Goal: Task Accomplishment & Management: Manage account settings

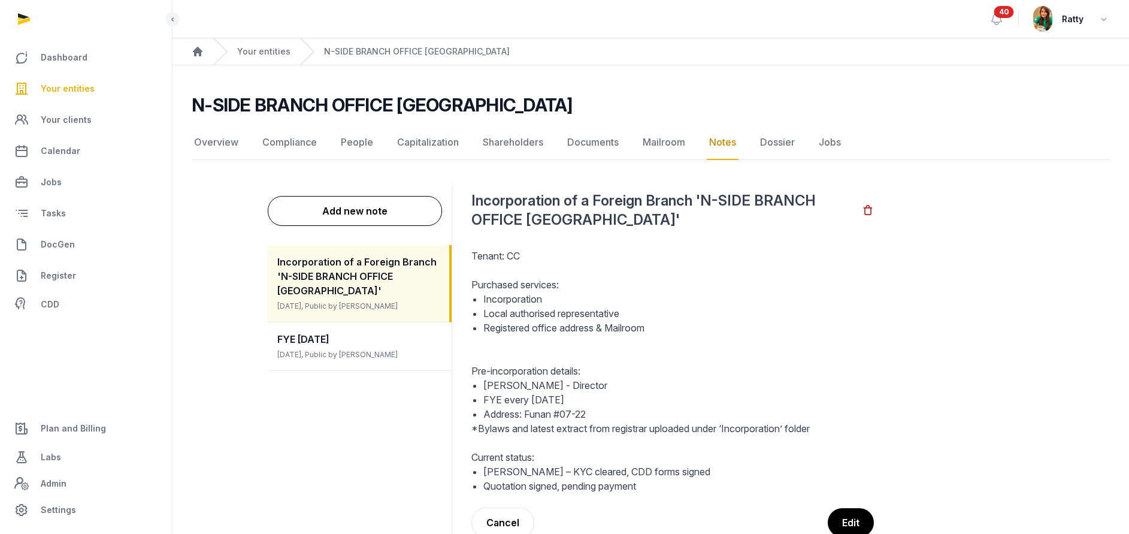
click at [69, 92] on span "Your entities" at bounding box center [68, 88] width 54 height 14
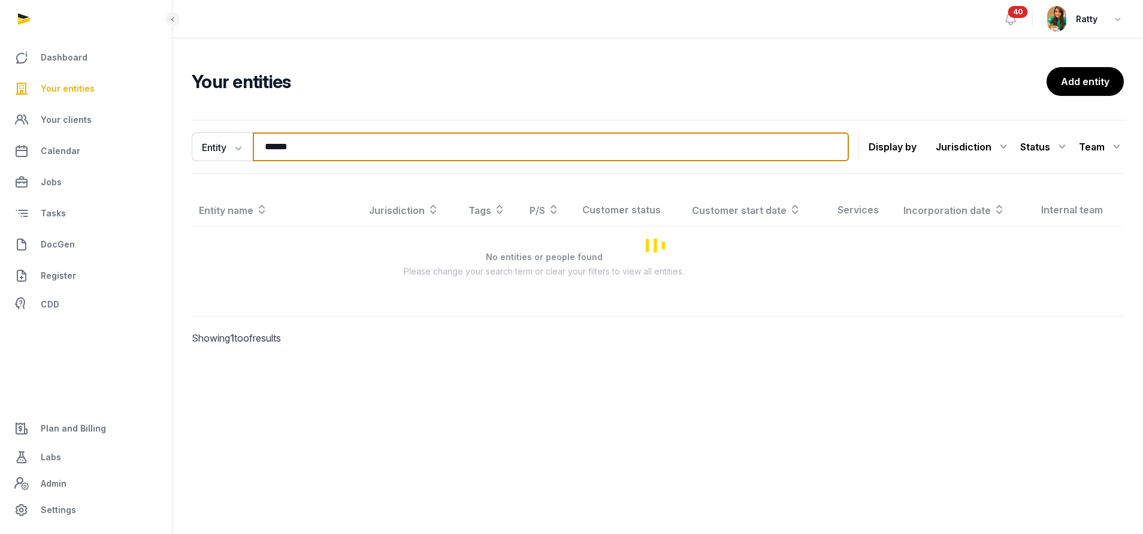
drag, startPoint x: 321, startPoint y: 143, endPoint x: 34, endPoint y: 104, distance: 290.3
click at [34, 104] on div "Dashboard Your entities Your clients Calendar Jobs Tasks DocGen Register CDD Pl…" at bounding box center [571, 267] width 1143 height 534
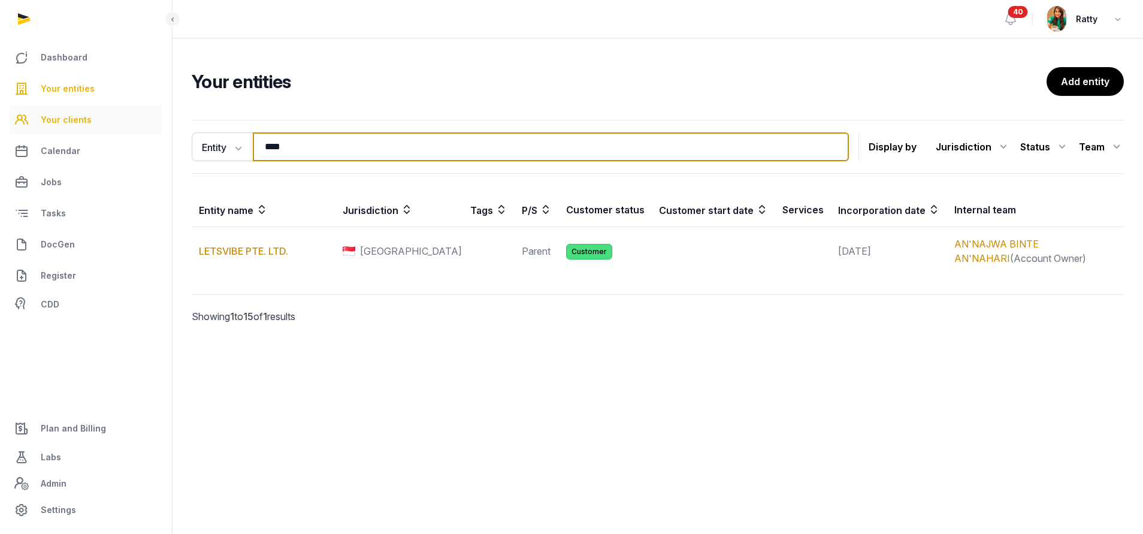
type input "****"
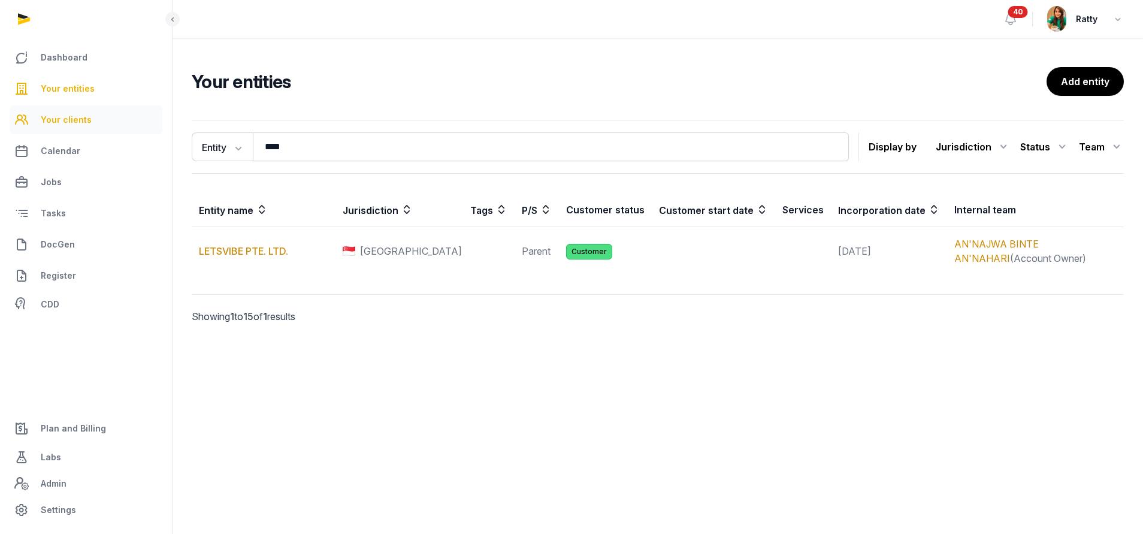
click at [74, 126] on span "Your clients" at bounding box center [66, 120] width 51 height 14
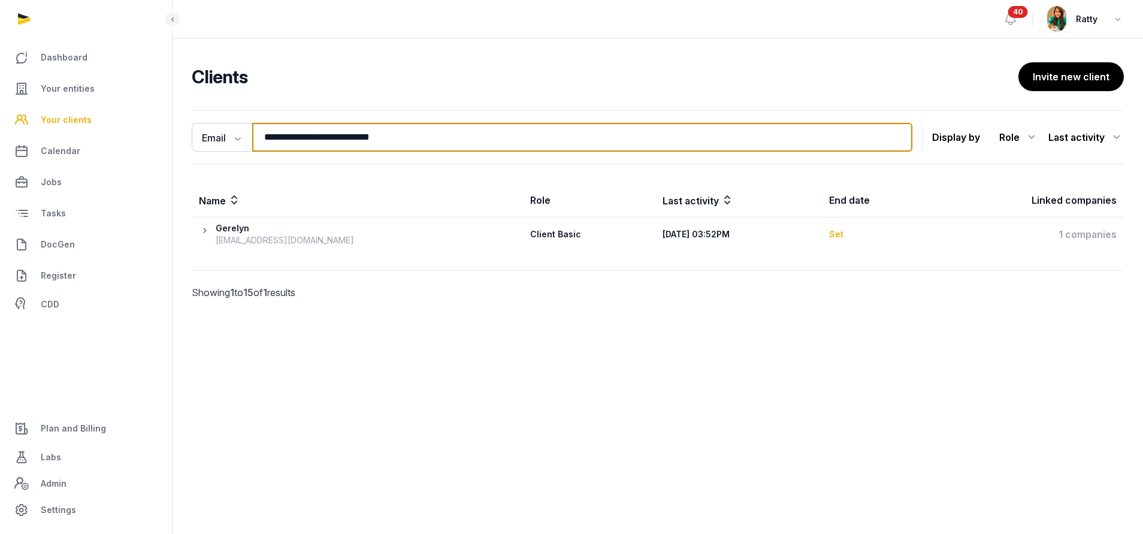
drag, startPoint x: 431, startPoint y: 140, endPoint x: -126, endPoint y: 147, distance: 557.2
click at [0, 147] on html "**********" at bounding box center [571, 267] width 1143 height 534
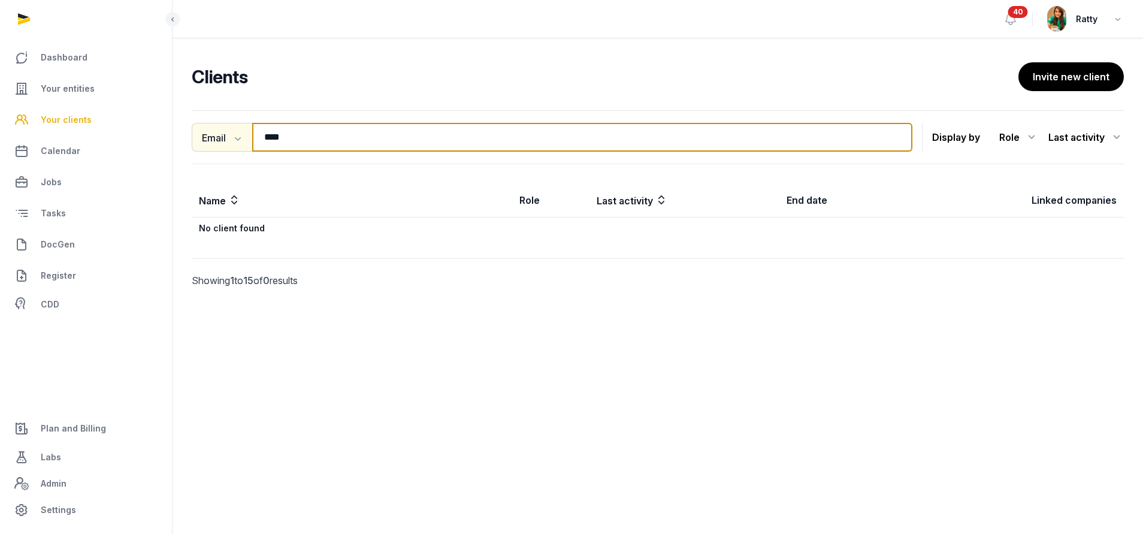
type input "****"
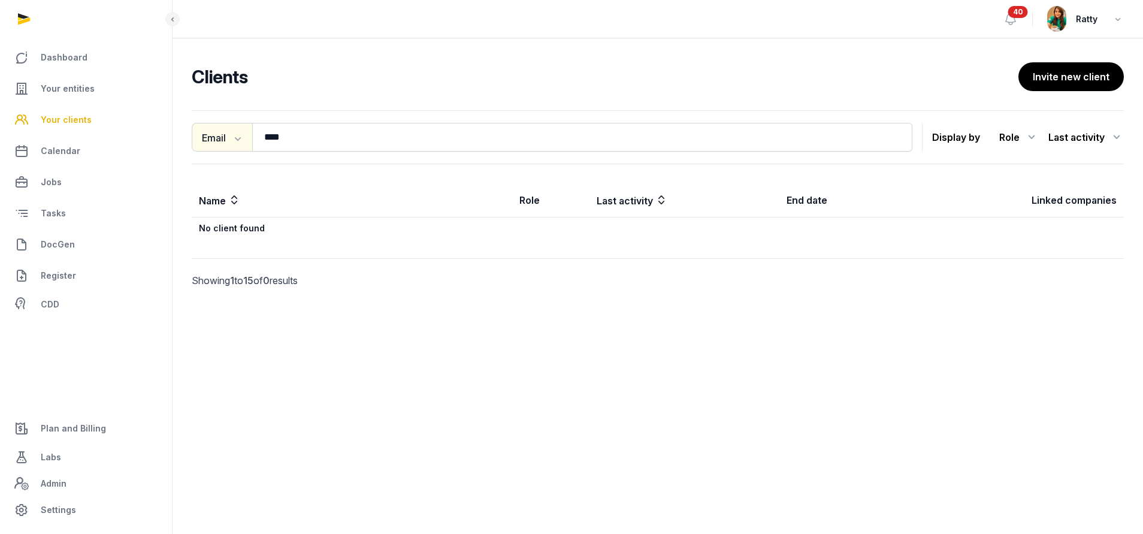
click at [244, 138] on button "Email" at bounding box center [222, 137] width 61 height 29
click at [220, 167] on div "Name" at bounding box center [240, 164] width 96 height 24
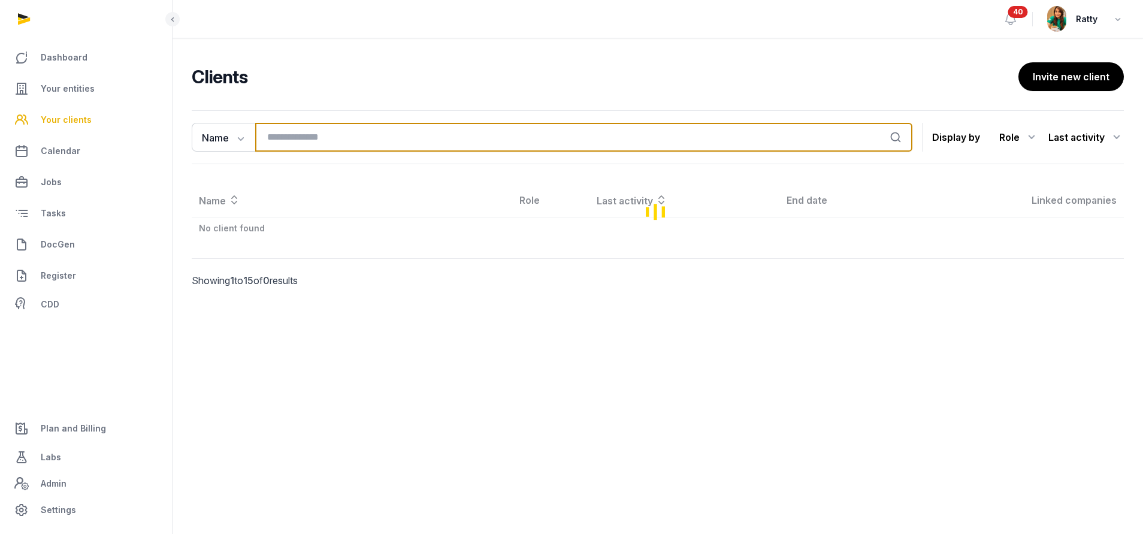
click at [301, 141] on input "search" at bounding box center [583, 137] width 657 height 29
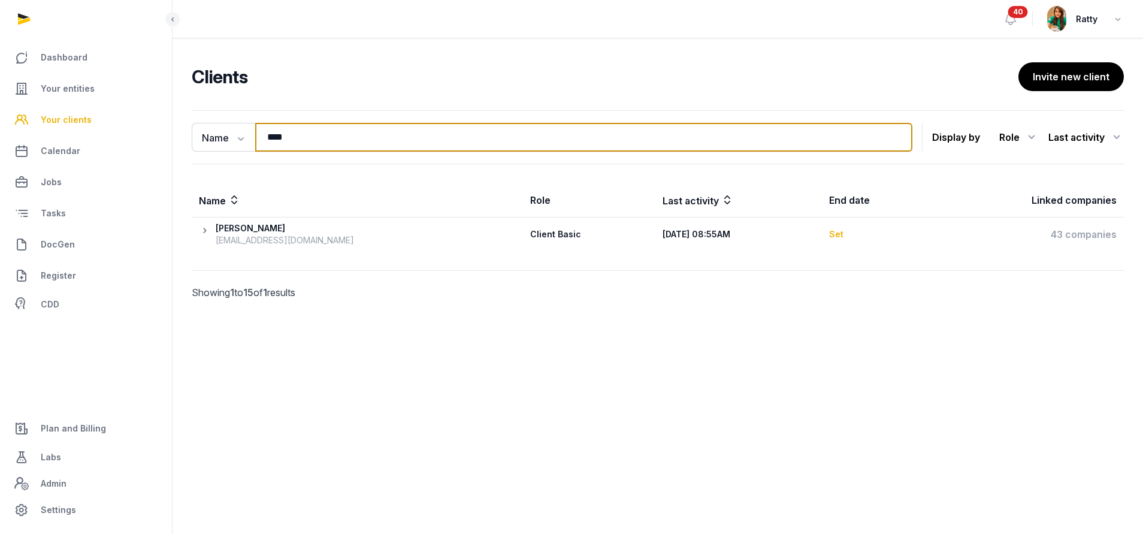
type input "****"
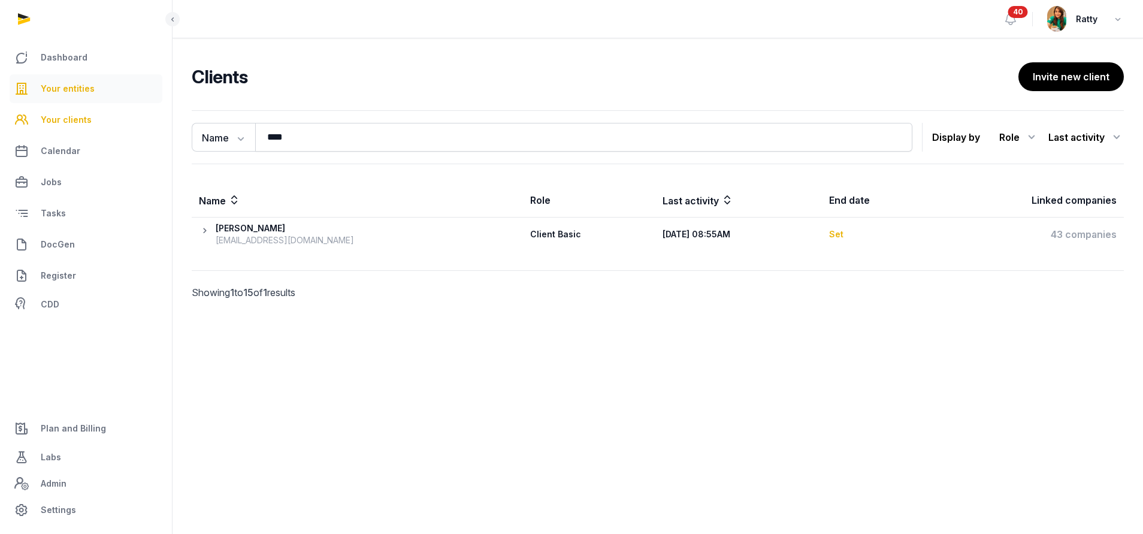
click at [64, 87] on span "Your entities" at bounding box center [68, 88] width 54 height 14
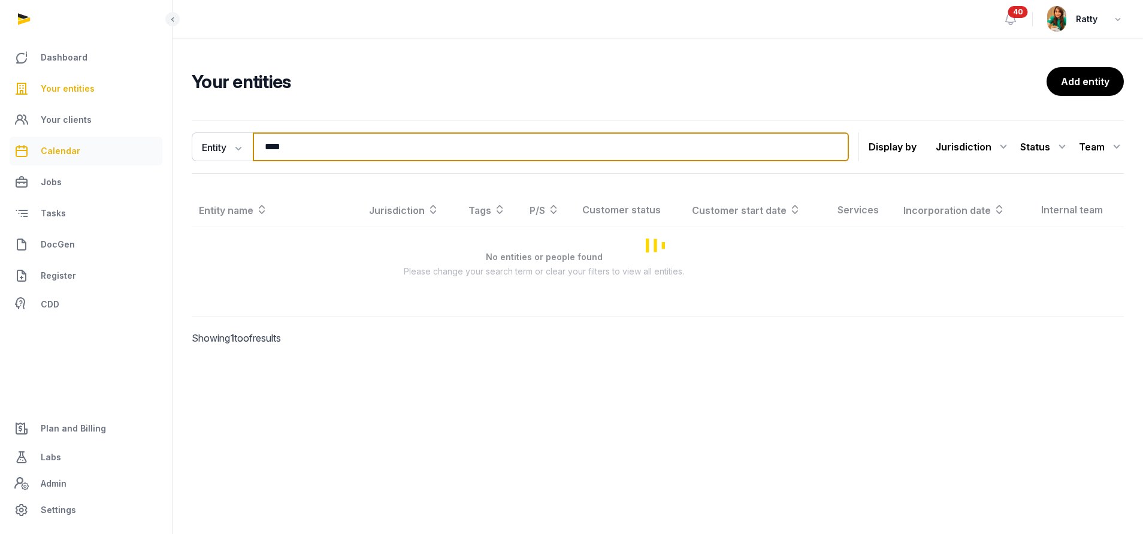
drag, startPoint x: 304, startPoint y: 141, endPoint x: 126, endPoint y: 160, distance: 178.4
click at [126, 160] on div "Dashboard Your entities Your clients Calendar Jobs Tasks DocGen Register CDD Pl…" at bounding box center [571, 267] width 1143 height 534
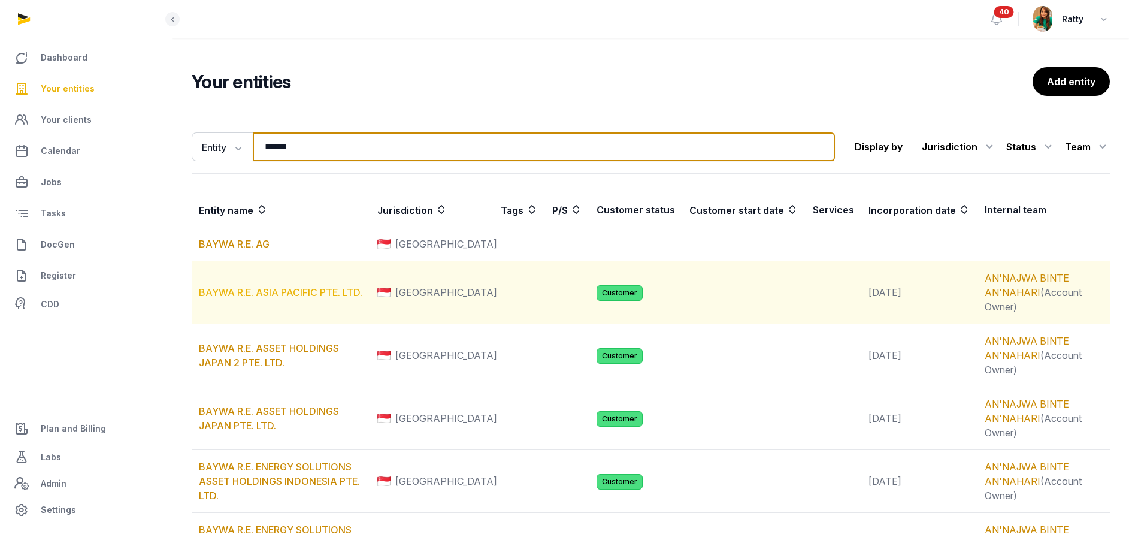
type input "*****"
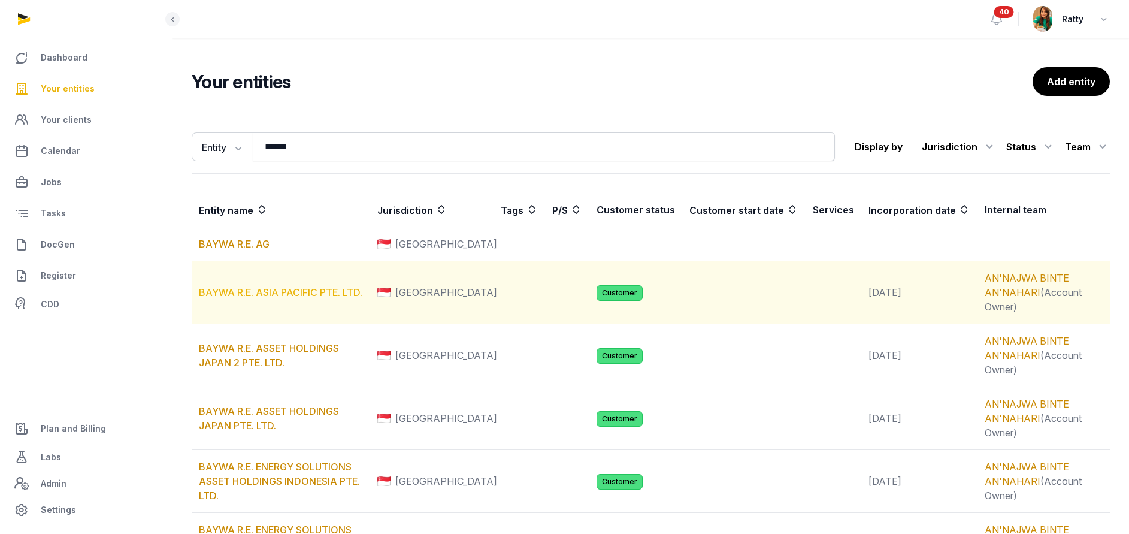
click at [279, 294] on link "BAYWA R.E. ASIA PACIFIC PTE. LTD." at bounding box center [281, 292] width 164 height 12
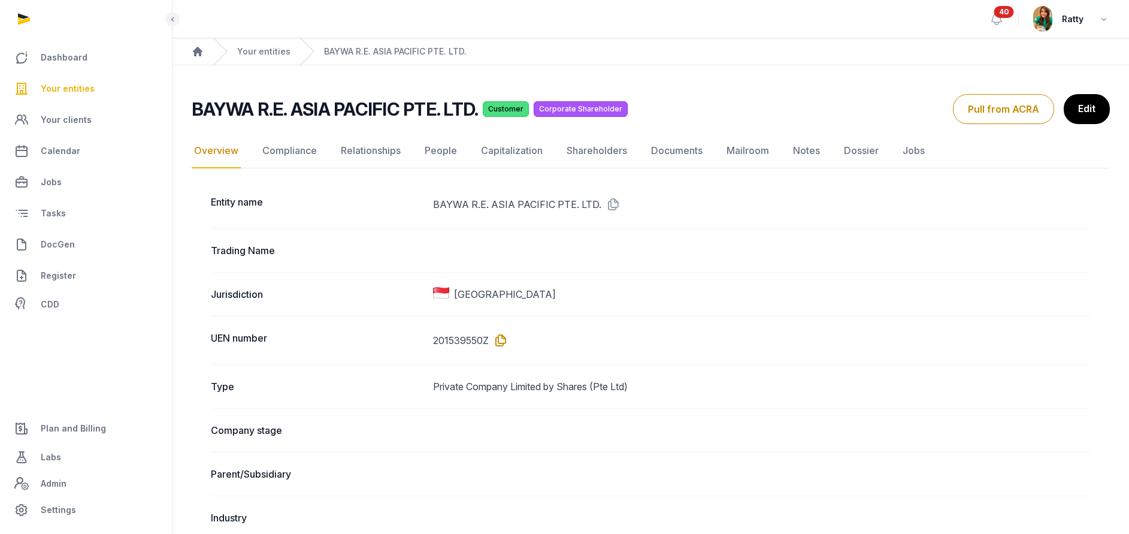
click at [500, 337] on icon at bounding box center [498, 340] width 19 height 19
click at [682, 156] on link "Documents" at bounding box center [677, 151] width 56 height 35
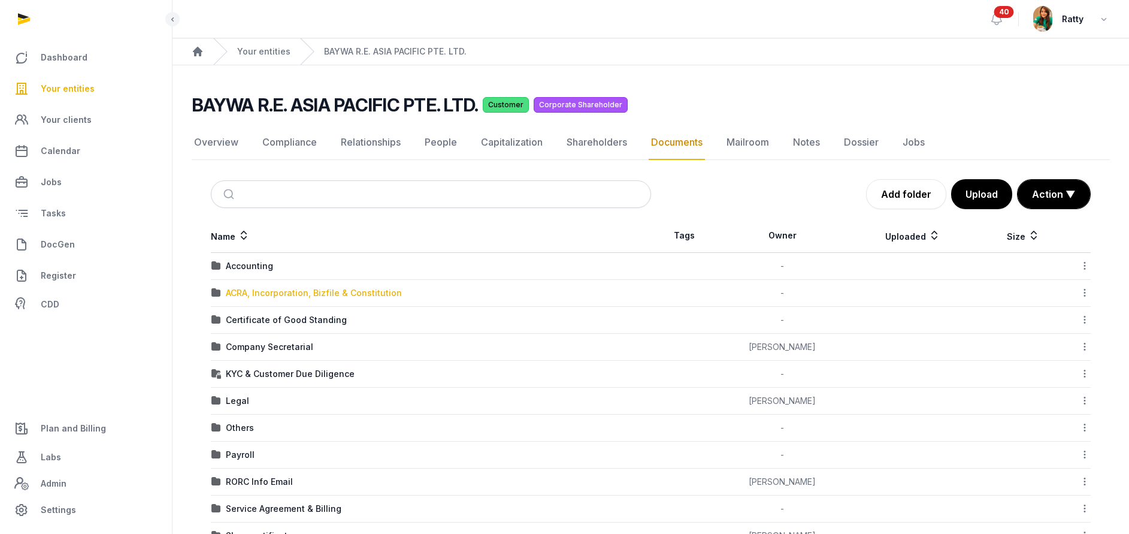
click at [250, 288] on div "ACRA, Incorporation, Bizfile & Constitution" at bounding box center [314, 293] width 176 height 12
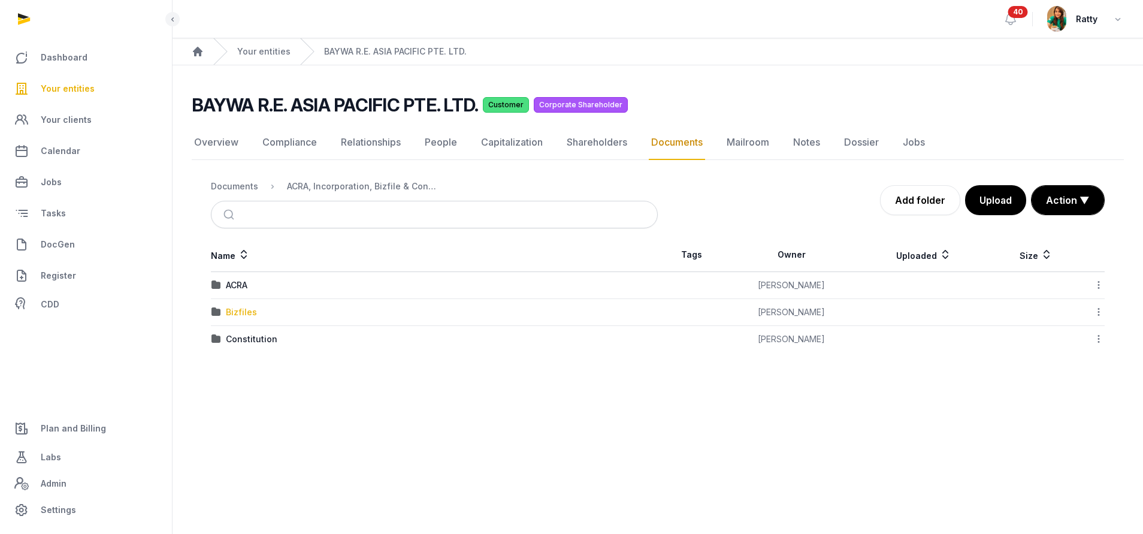
click at [245, 311] on div "Bizfiles" at bounding box center [241, 312] width 31 height 12
click at [231, 331] on td "2025" at bounding box center [434, 339] width 447 height 27
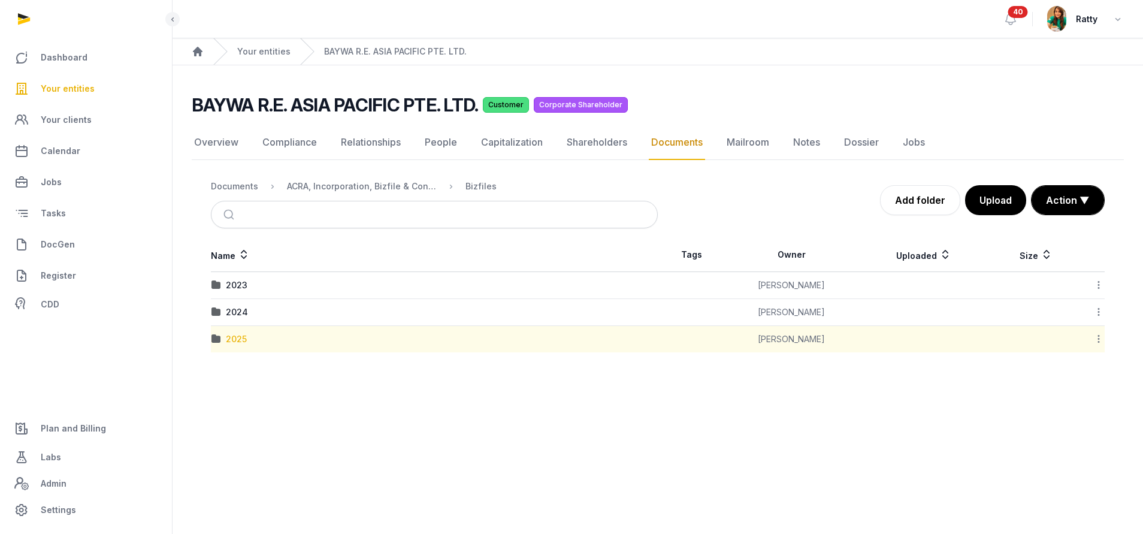
click at [233, 340] on div "2025" at bounding box center [236, 339] width 21 height 12
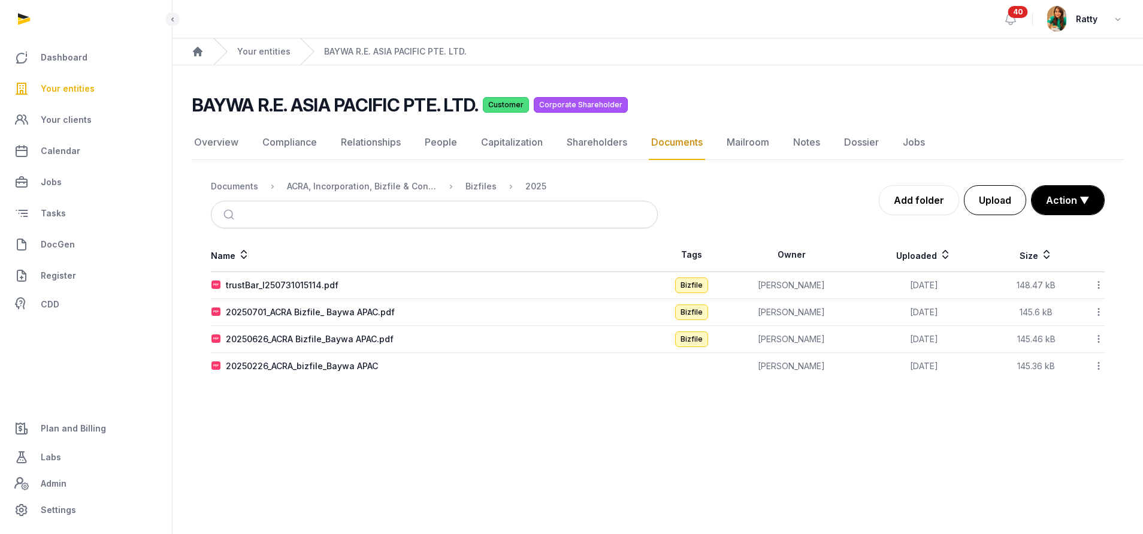
click at [1001, 204] on button "Upload" at bounding box center [995, 200] width 62 height 30
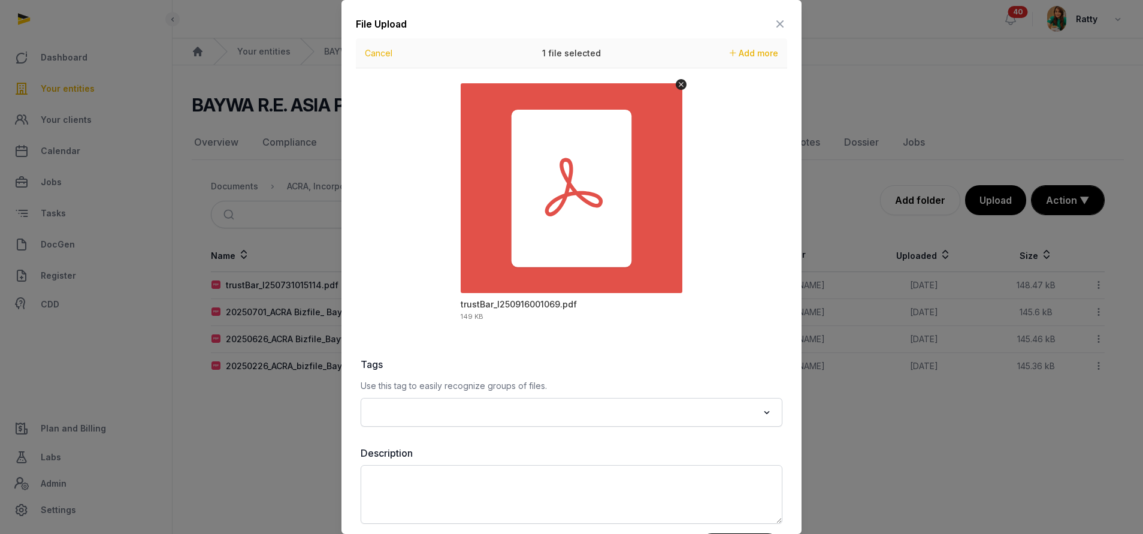
click at [447, 416] on input "Search for option" at bounding box center [563, 412] width 390 height 17
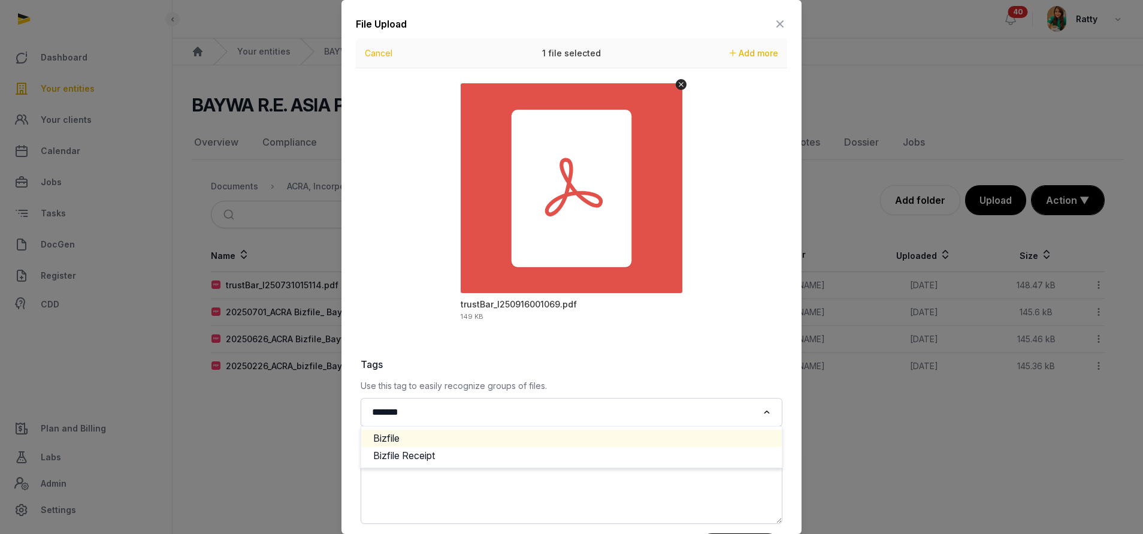
click at [397, 442] on li "Bizfile" at bounding box center [571, 438] width 421 height 17
type input "*******"
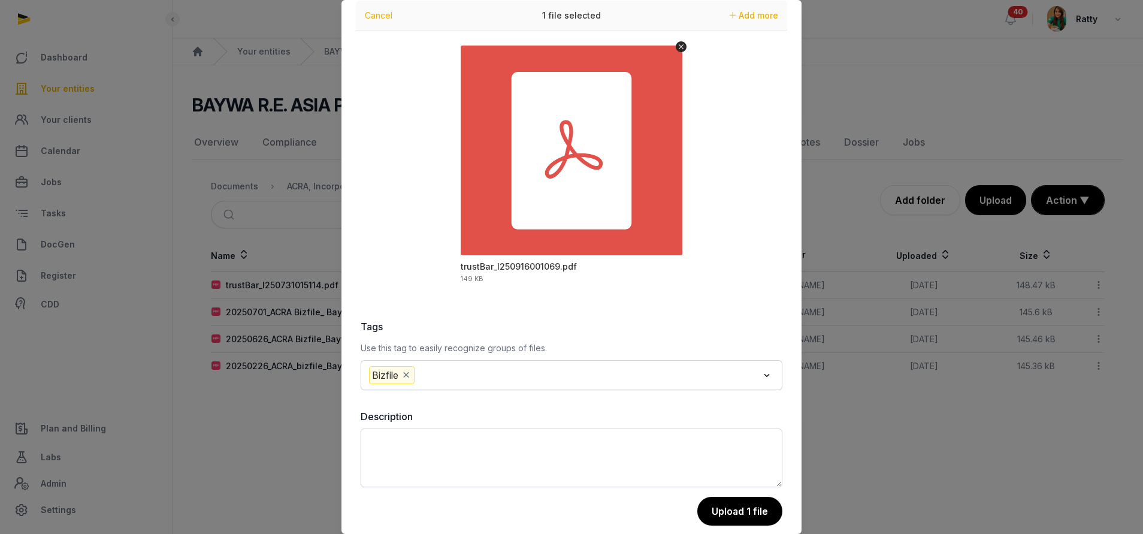
scroll to position [53, 0]
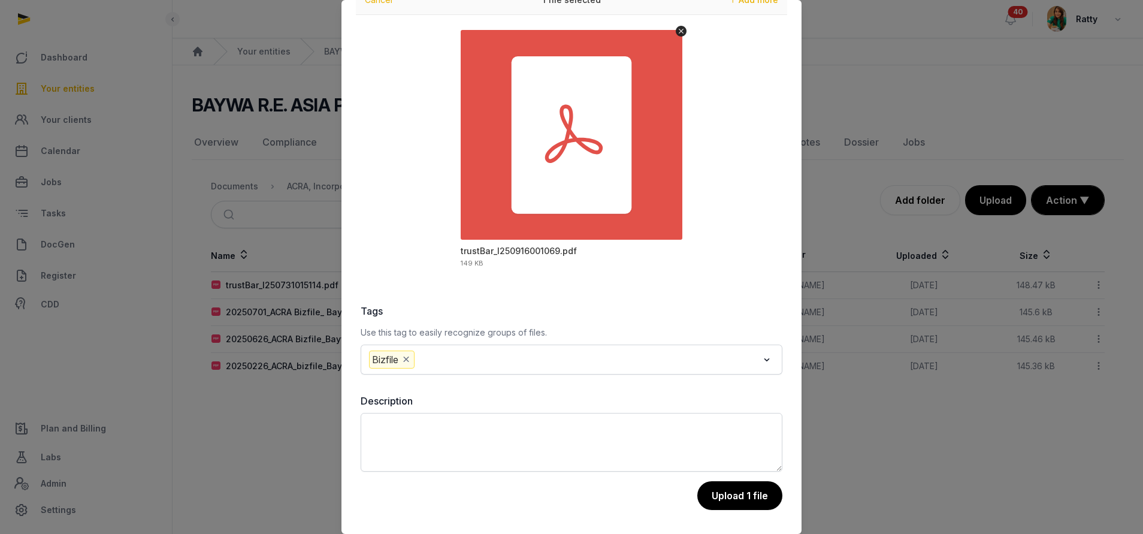
drag, startPoint x: 730, startPoint y: 497, endPoint x: 730, endPoint y: 481, distance: 16.8
click at [730, 496] on button "Upload 1 file" at bounding box center [739, 495] width 85 height 29
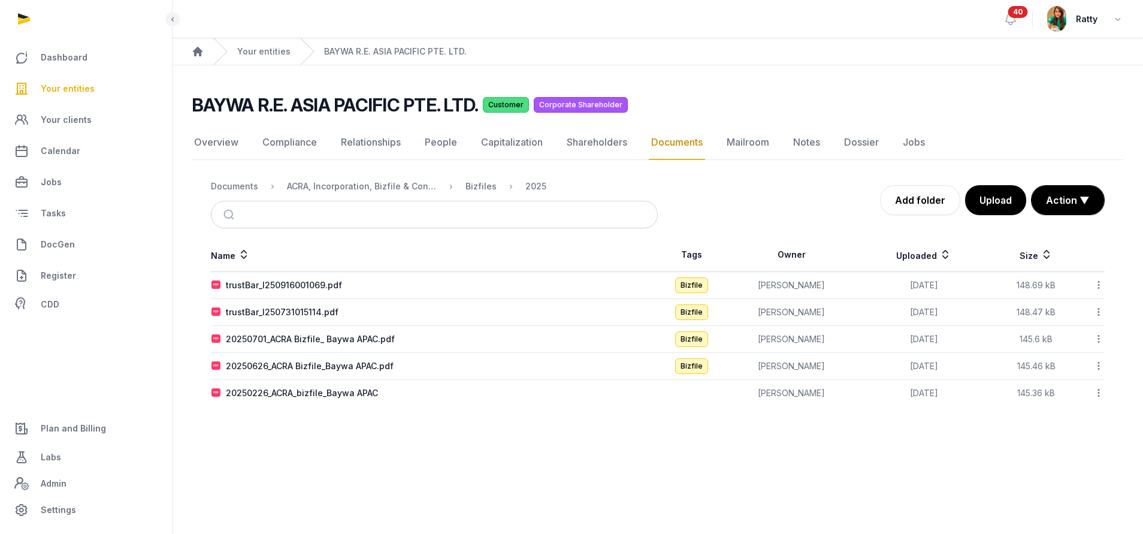
click at [1100, 280] on icon at bounding box center [1098, 285] width 11 height 13
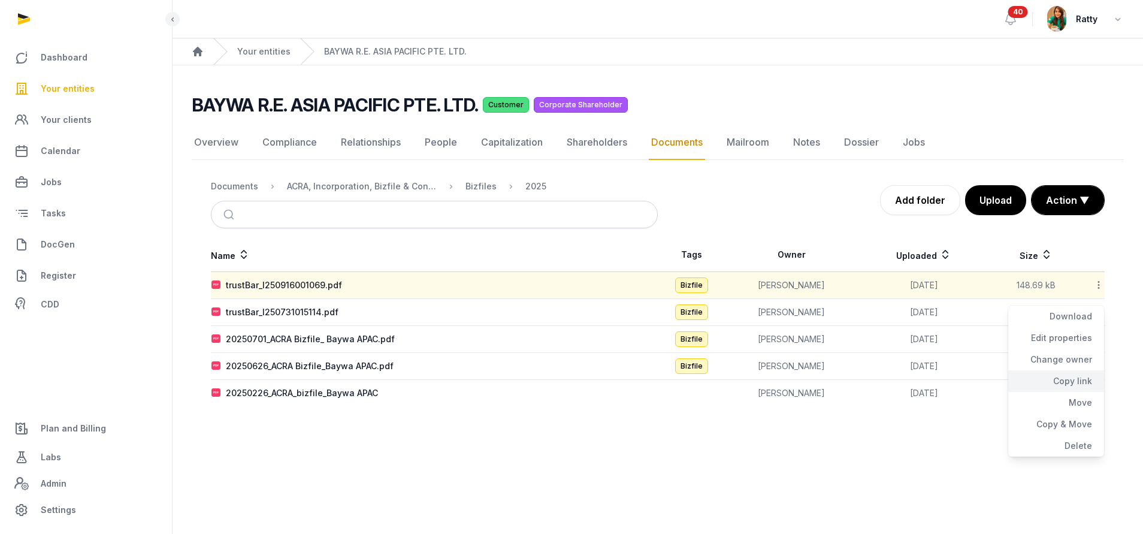
click at [1073, 382] on div "Copy link" at bounding box center [1056, 381] width 96 height 22
click at [80, 80] on link "Your entities" at bounding box center [86, 88] width 153 height 29
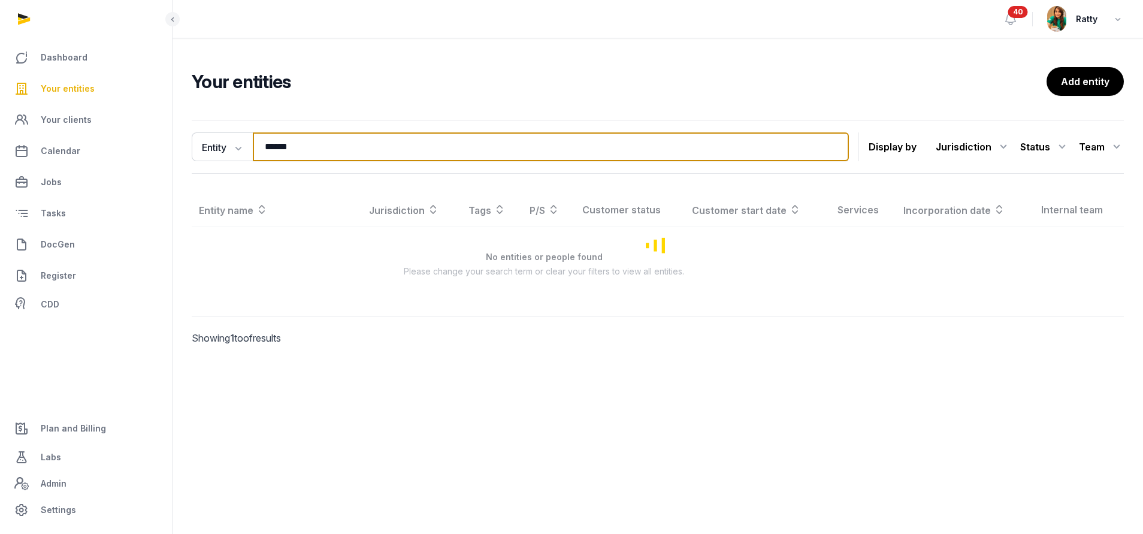
drag, startPoint x: 308, startPoint y: 142, endPoint x: -57, endPoint y: 168, distance: 365.8
click at [0, 168] on html "Dashboard Your entities Your clients Calendar Jobs Tasks DocGen Register CDD Pl…" at bounding box center [571, 267] width 1143 height 534
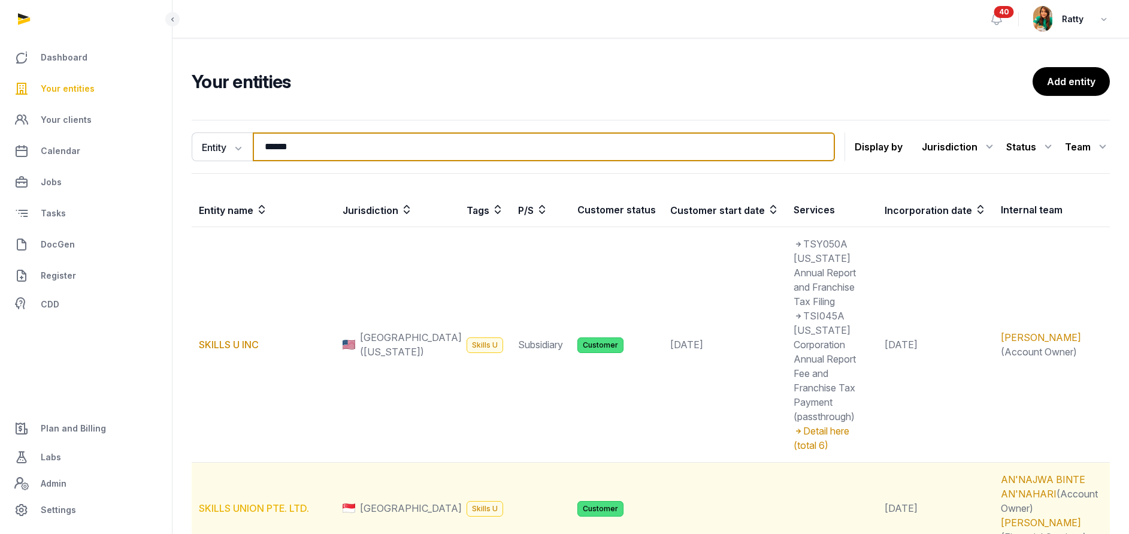
type input "******"
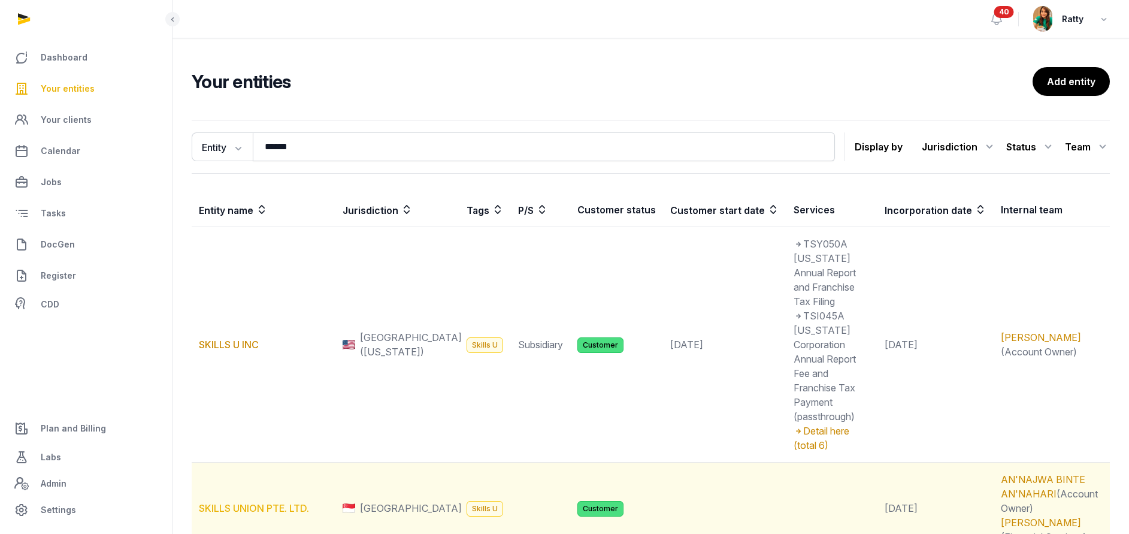
click at [251, 502] on link "SKILLS UNION PTE. LTD." at bounding box center [254, 508] width 110 height 12
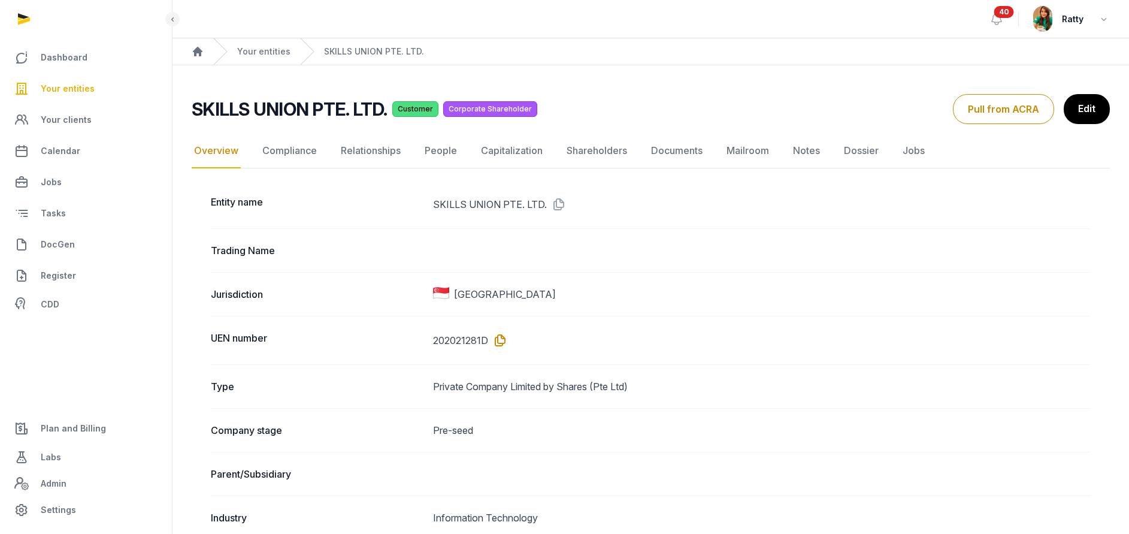
click at [500, 339] on icon at bounding box center [497, 340] width 19 height 19
click at [677, 153] on link "Documents" at bounding box center [677, 151] width 56 height 35
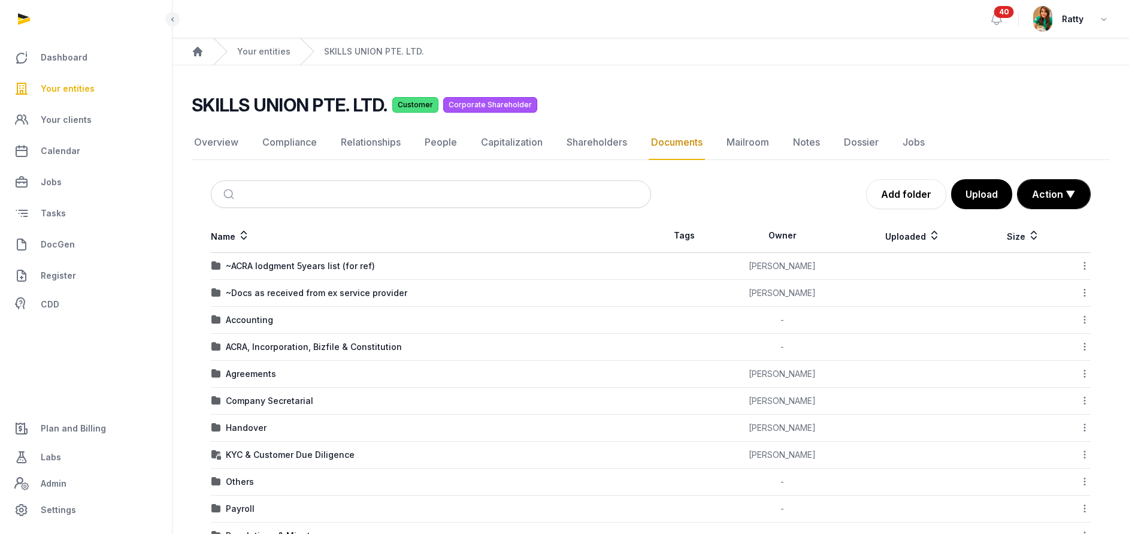
click at [260, 350] on div "ACRA, Incorporation, Bizfile & Constitution" at bounding box center [314, 347] width 176 height 12
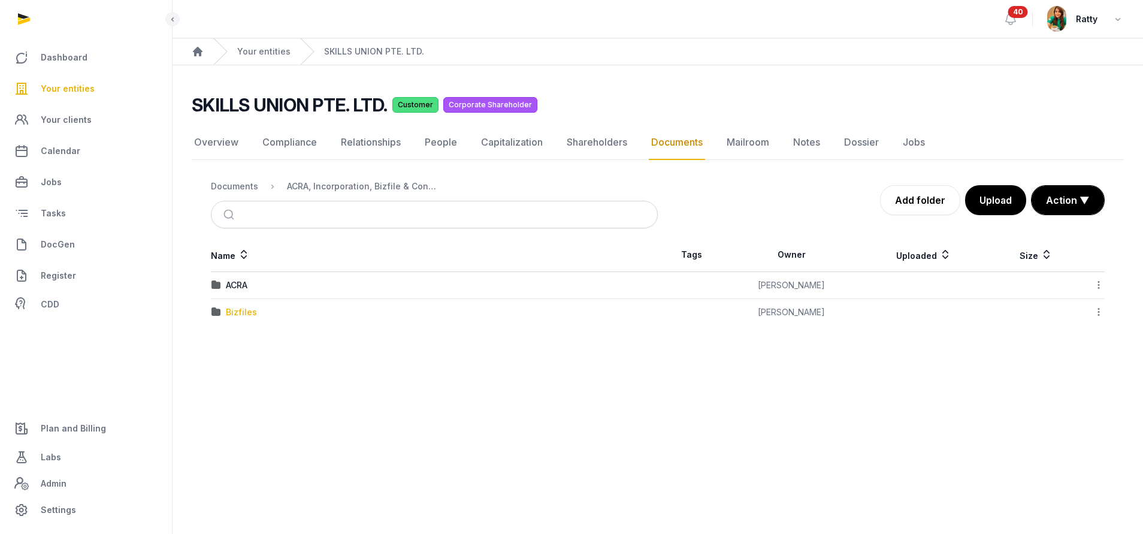
click at [232, 308] on div "Bizfiles" at bounding box center [241, 312] width 31 height 12
click at [232, 308] on div "2025" at bounding box center [236, 312] width 21 height 12
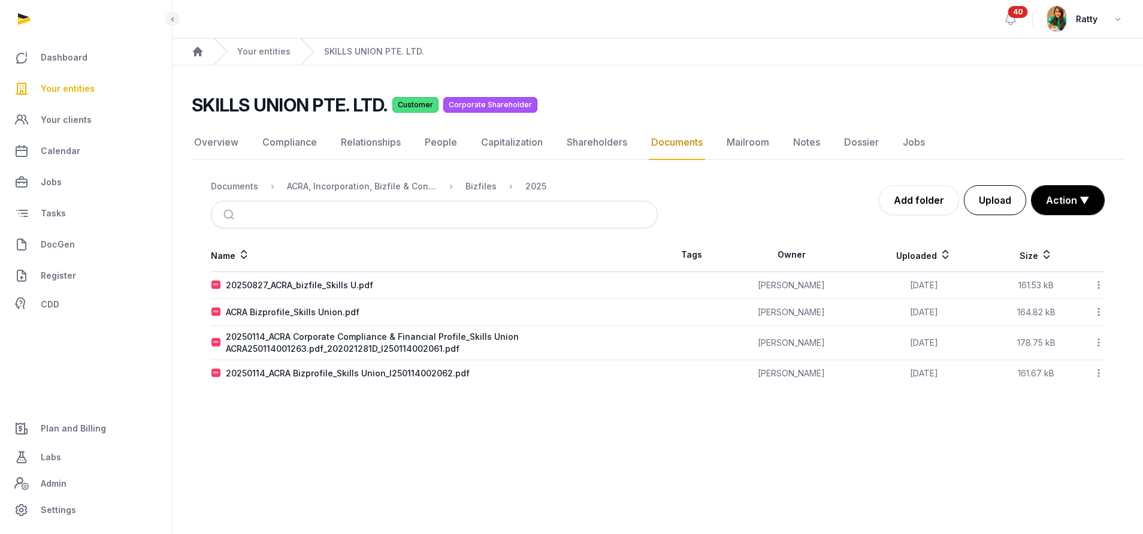
click at [999, 202] on button "Upload" at bounding box center [995, 200] width 62 height 30
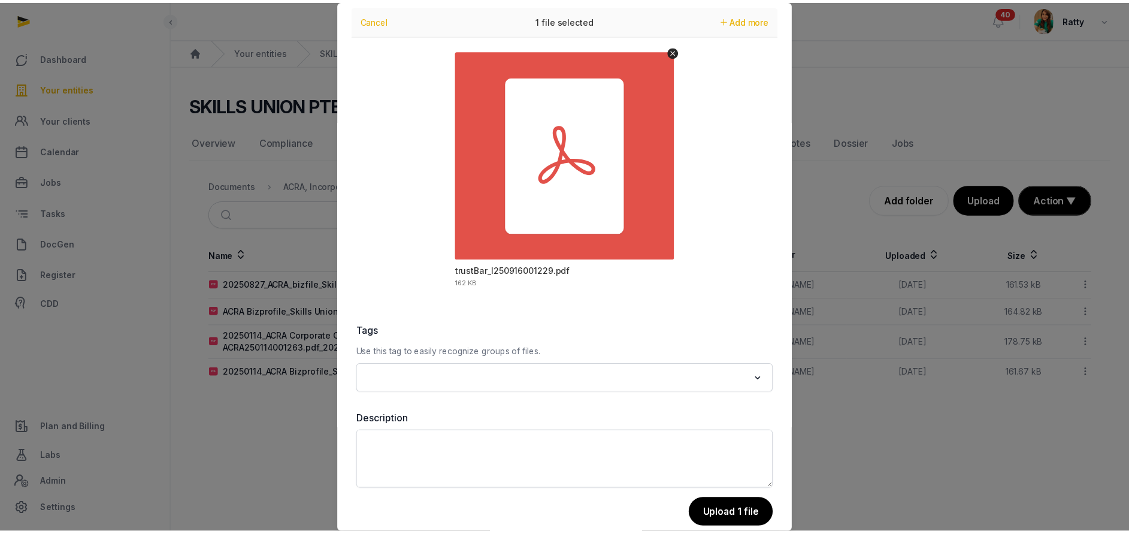
scroll to position [52, 0]
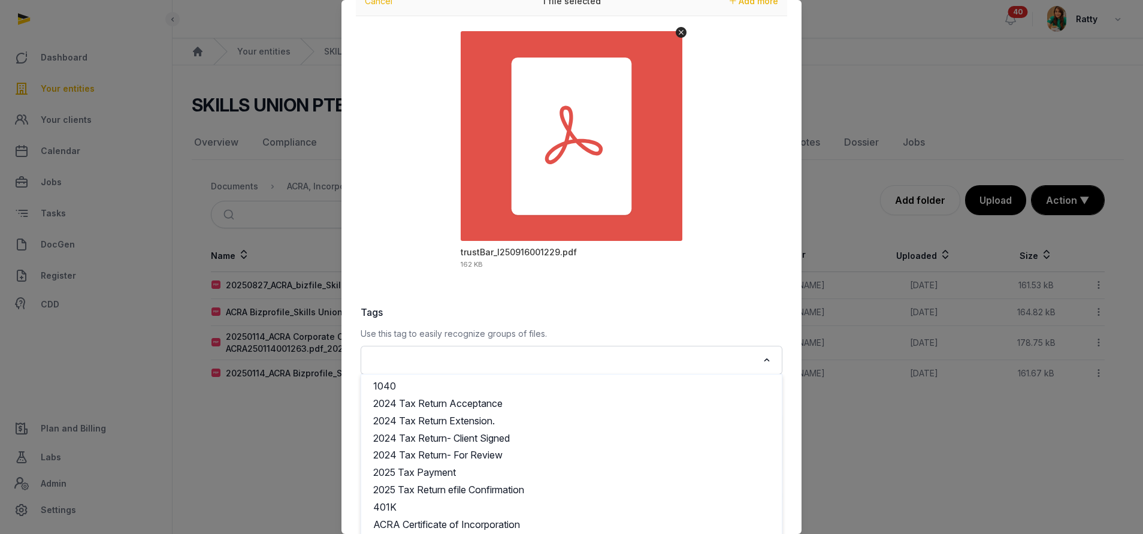
click at [404, 356] on input "Search for option" at bounding box center [563, 360] width 390 height 17
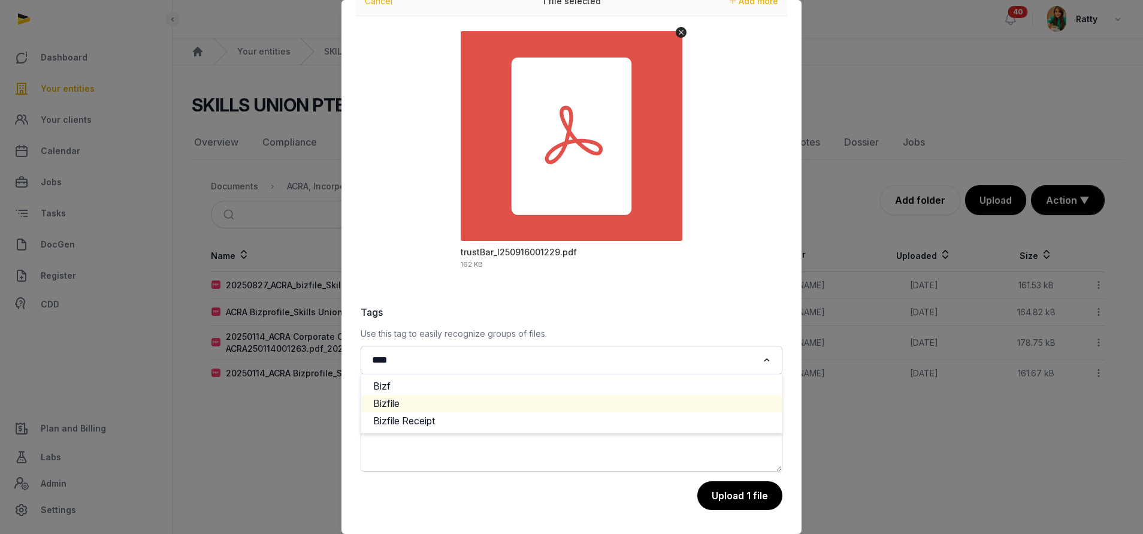
click at [420, 403] on li "Bizfile" at bounding box center [571, 403] width 421 height 17
type input "****"
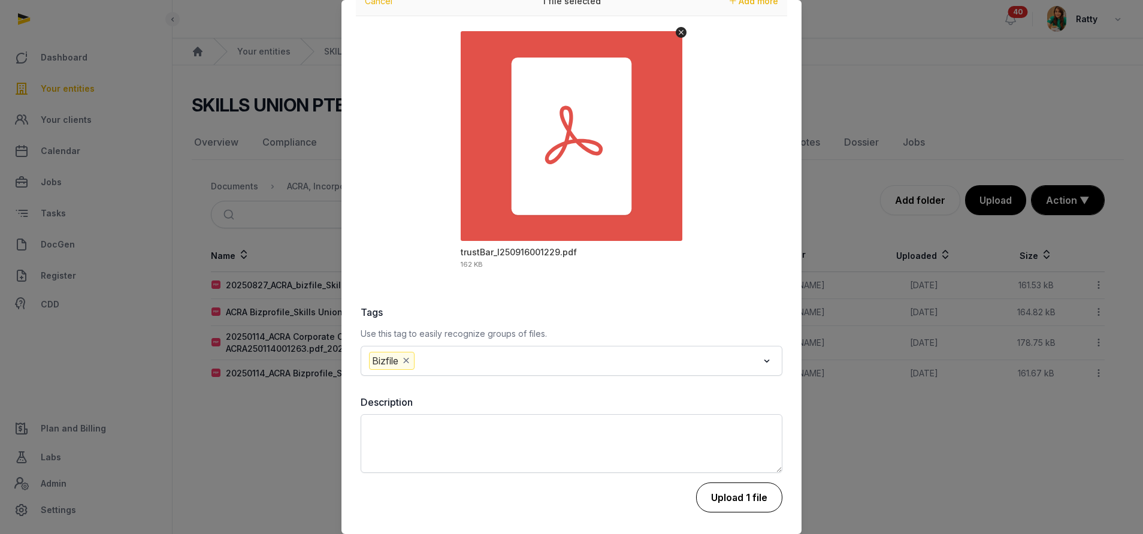
click at [749, 501] on button "Upload 1 file" at bounding box center [739, 497] width 86 height 30
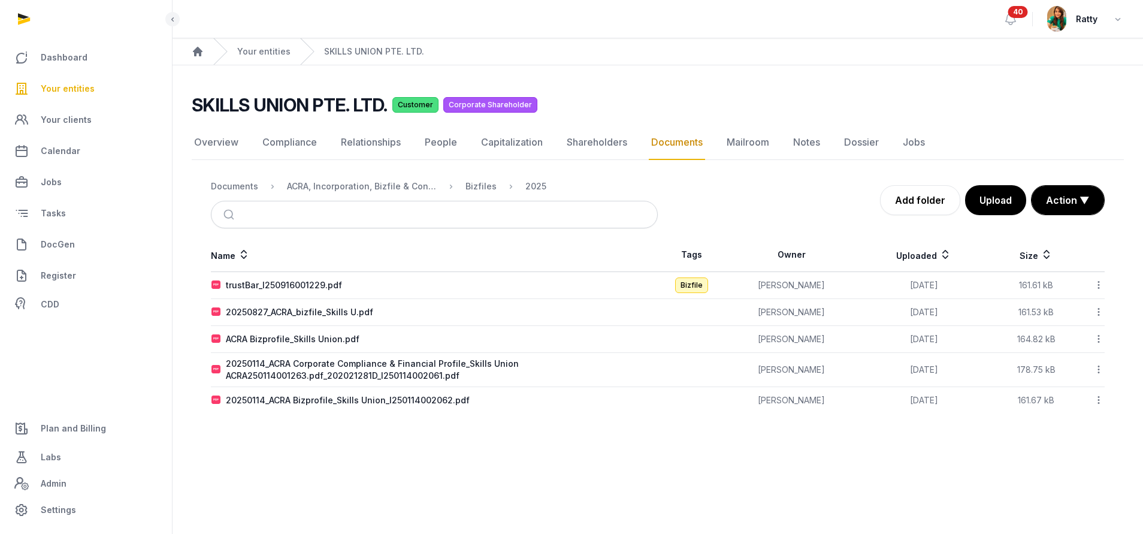
click at [1100, 282] on icon at bounding box center [1098, 285] width 11 height 13
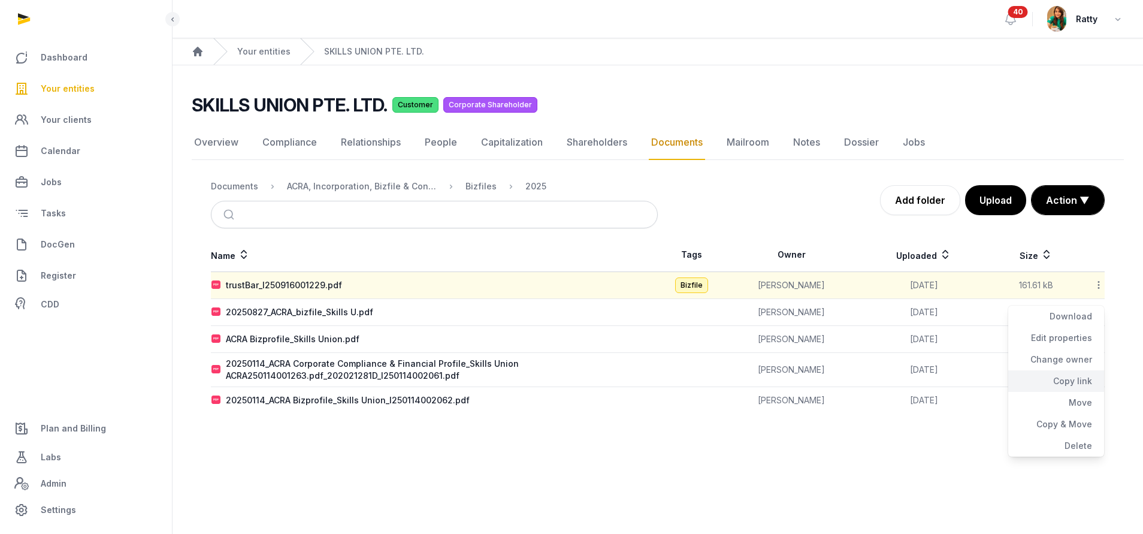
click at [1083, 377] on div "Copy link" at bounding box center [1056, 381] width 96 height 22
click at [81, 82] on span "Your entities" at bounding box center [68, 88] width 54 height 14
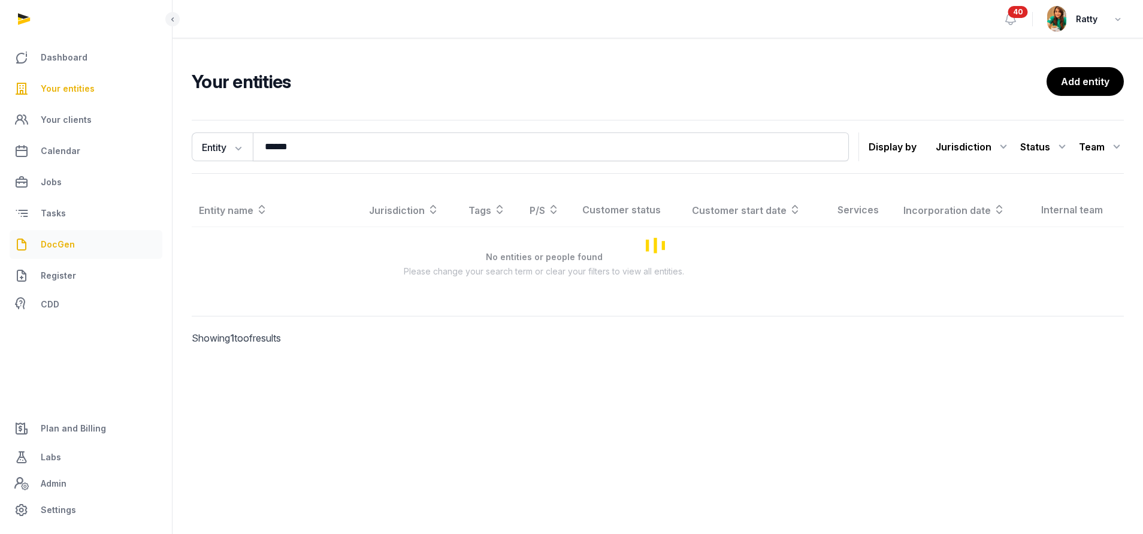
click at [54, 247] on span "DocGen" at bounding box center [58, 244] width 34 height 14
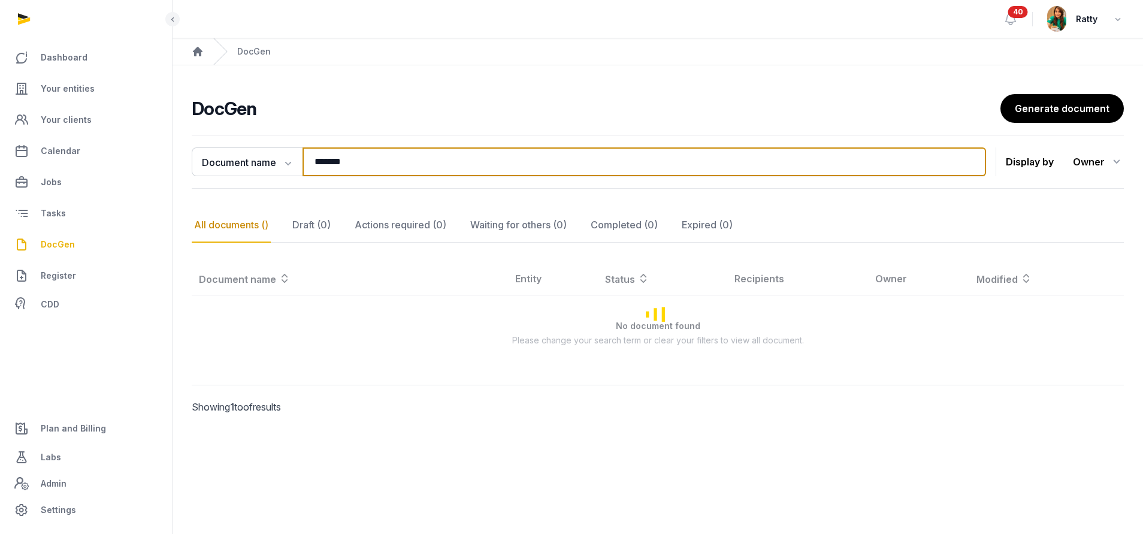
drag, startPoint x: 360, startPoint y: 165, endPoint x: 74, endPoint y: 135, distance: 287.3
click at [110, 155] on div "**********" at bounding box center [571, 267] width 1143 height 534
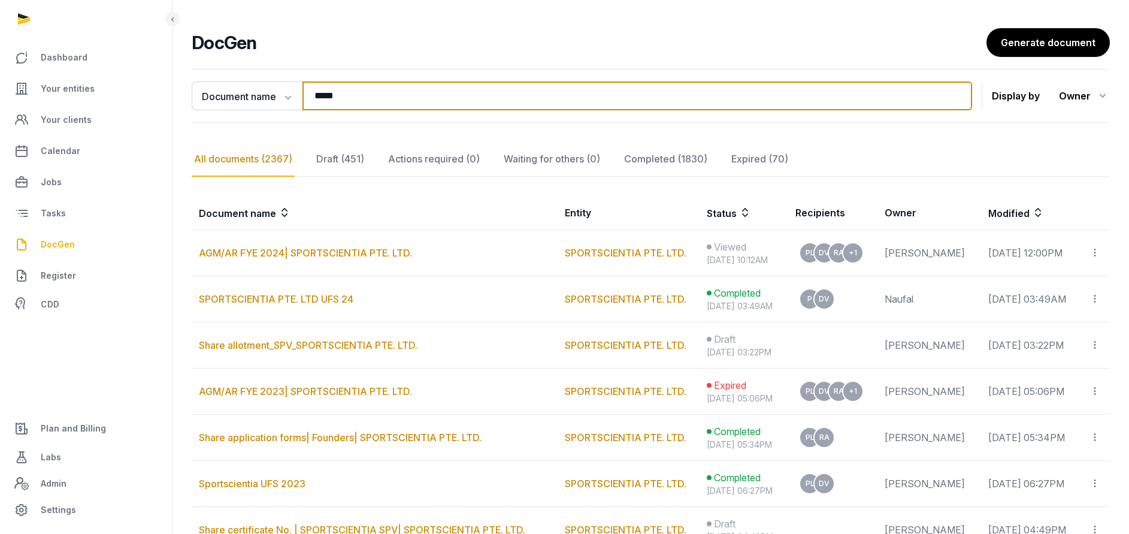
scroll to position [90, 0]
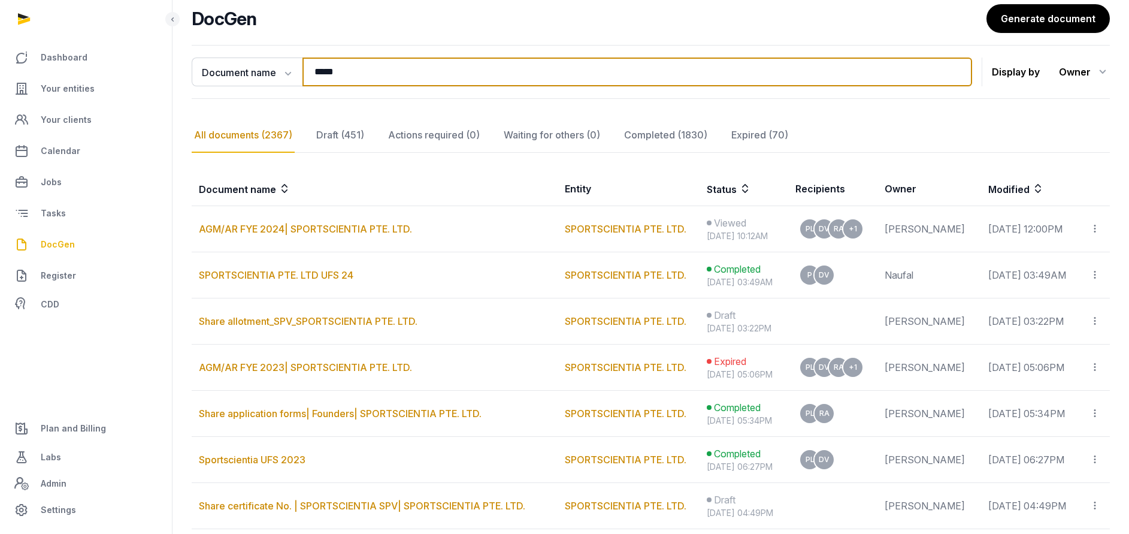
type input "*****"
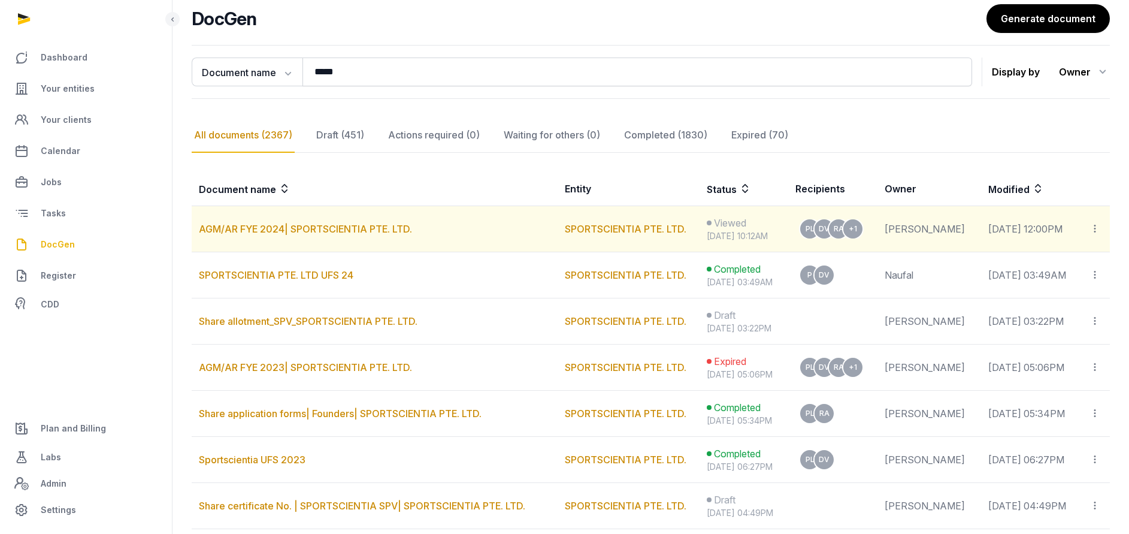
click at [1097, 228] on icon at bounding box center [1095, 228] width 11 height 13
click at [1065, 261] on div "Copy links" at bounding box center [1049, 261] width 84 height 14
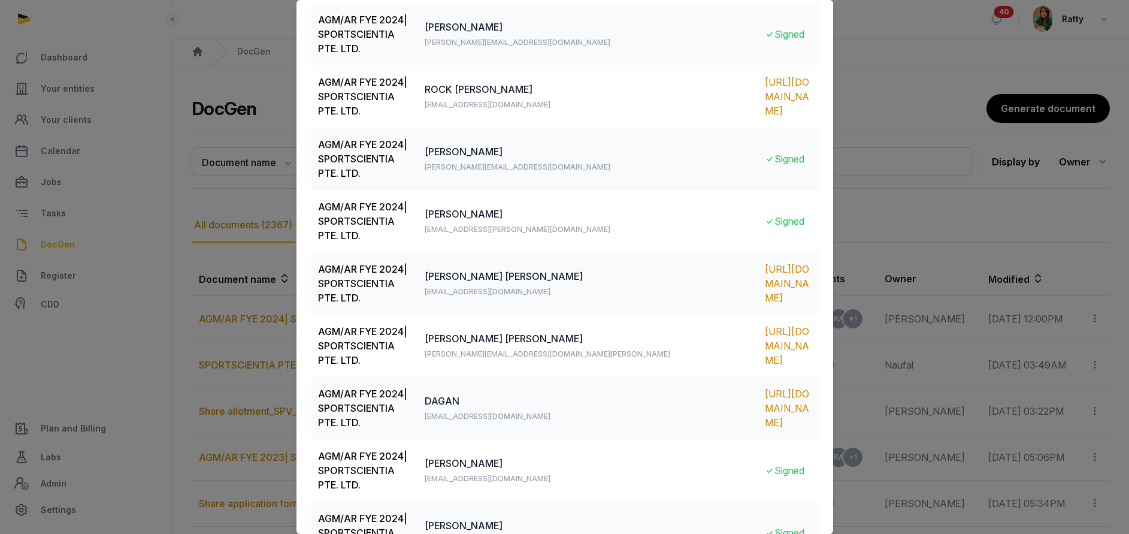
scroll to position [333, 0]
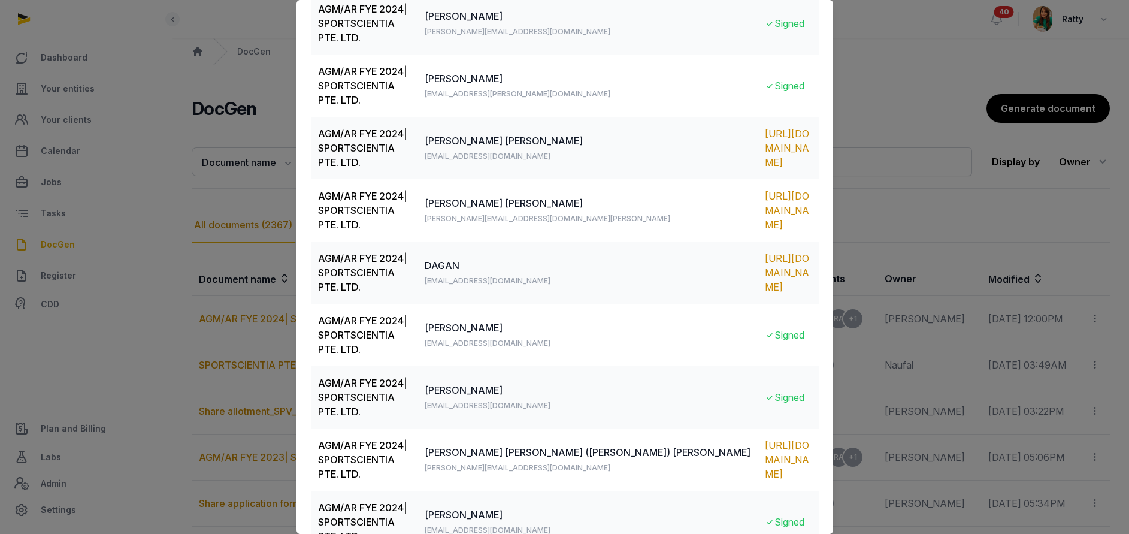
drag, startPoint x: 318, startPoint y: 153, endPoint x: 781, endPoint y: 497, distance: 576.9
click at [781, 497] on tbody "AGM/AR FYE 2024| SPORTSCIENTIA PTE. LTD. Peter Lazou peter.lazou@sportscientia.…" at bounding box center [565, 210] width 508 height 811
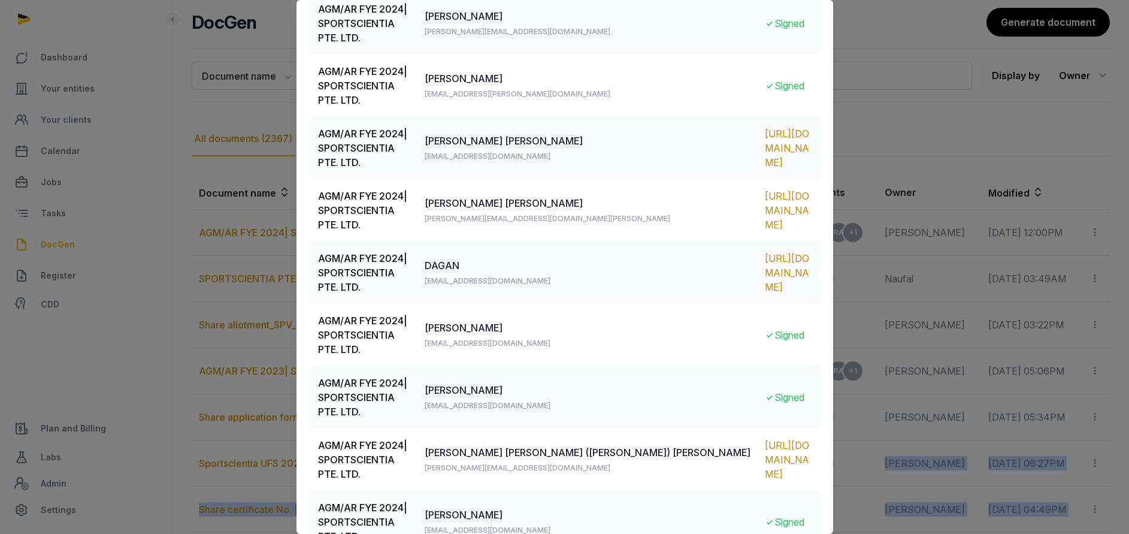
scroll to position [237, 0]
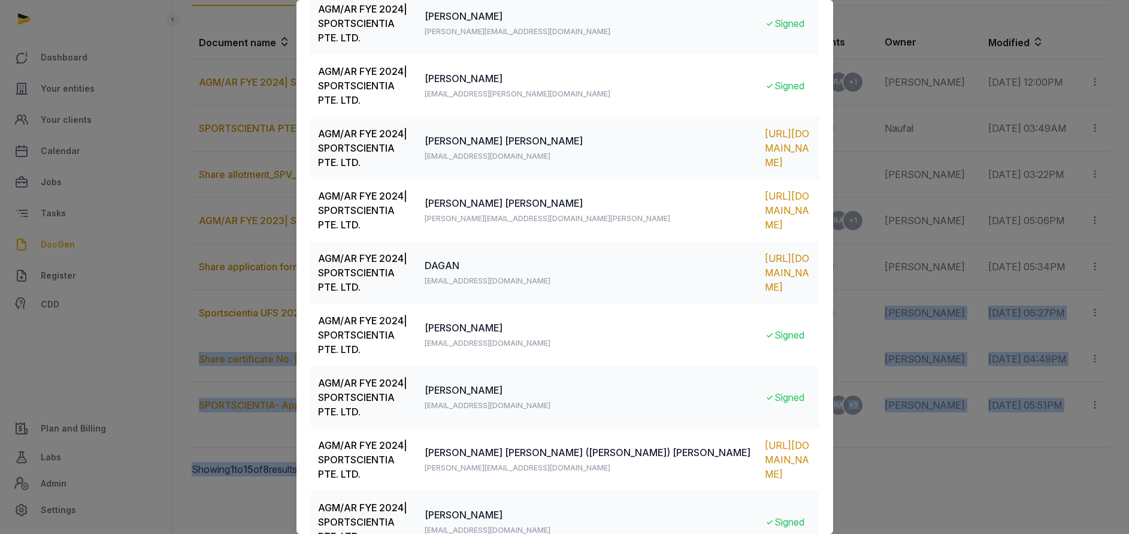
copy tbody "AGM/AR FYE 2024| SPORTSCIENTIA PTE. LTD. Peter Lazou peter.lazou@sportscientia.…"
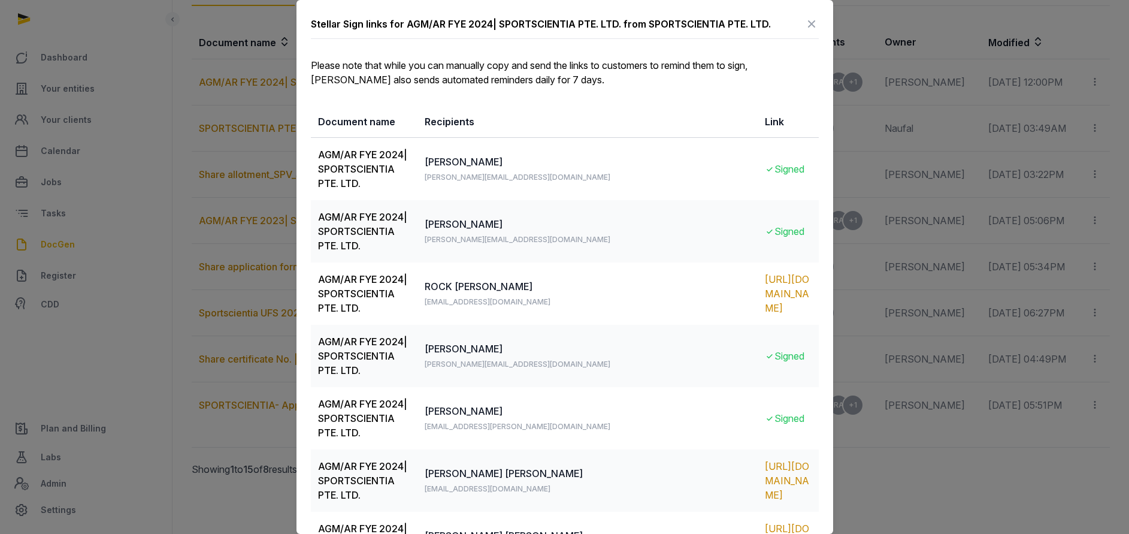
click at [805, 162] on div "Stellar Sign links for AGM/AR FYE 2024| SPORTSCIENTIA PTE. LTD. from SPORTSCIEN…" at bounding box center [565, 490] width 537 height 981
click at [805, 24] on icon at bounding box center [812, 23] width 14 height 19
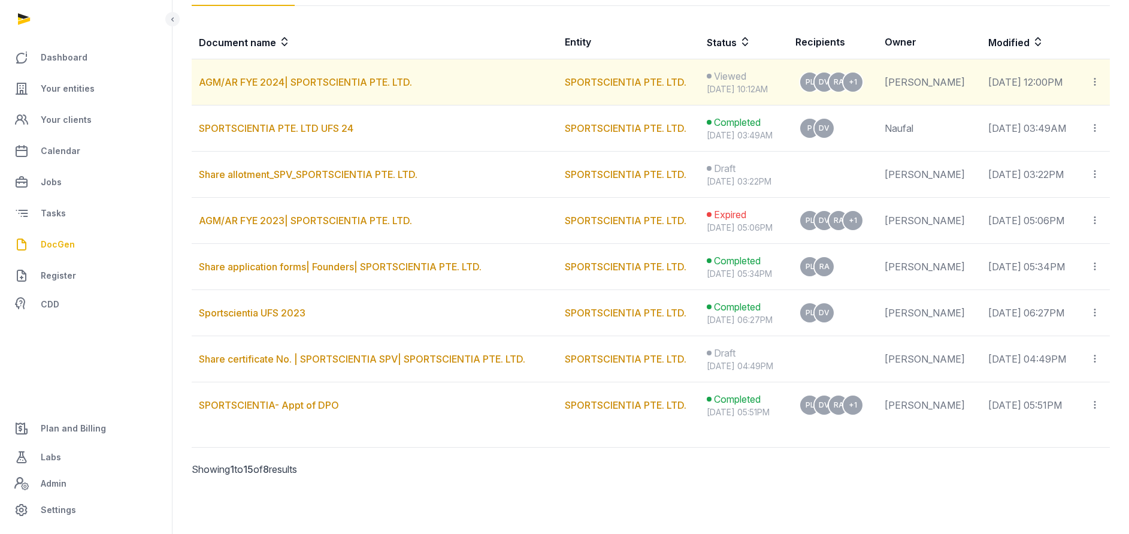
click at [331, 92] on td "AGM/AR FYE 2024| SPORTSCIENTIA PTE. LTD." at bounding box center [375, 82] width 366 height 46
click at [331, 82] on link "AGM/AR FYE 2024| SPORTSCIENTIA PTE. LTD." at bounding box center [305, 82] width 213 height 12
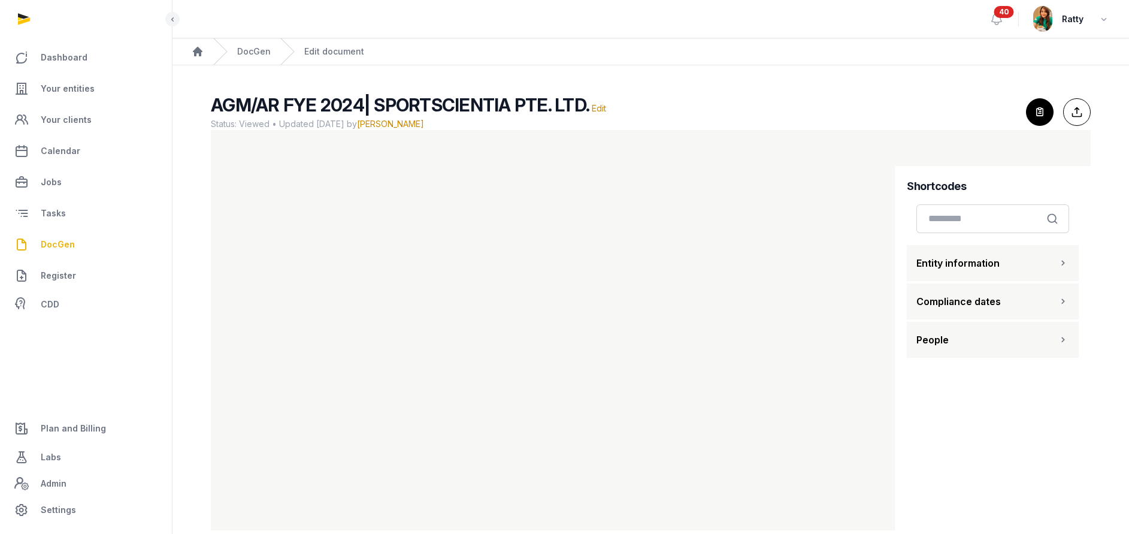
scroll to position [20, 0]
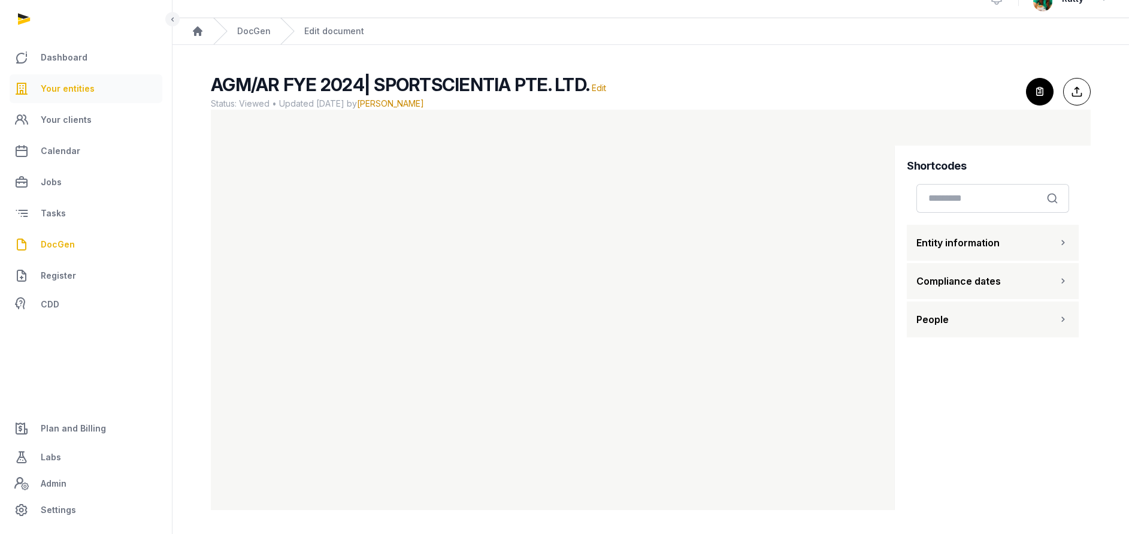
click at [80, 87] on span "Your entities" at bounding box center [68, 88] width 54 height 14
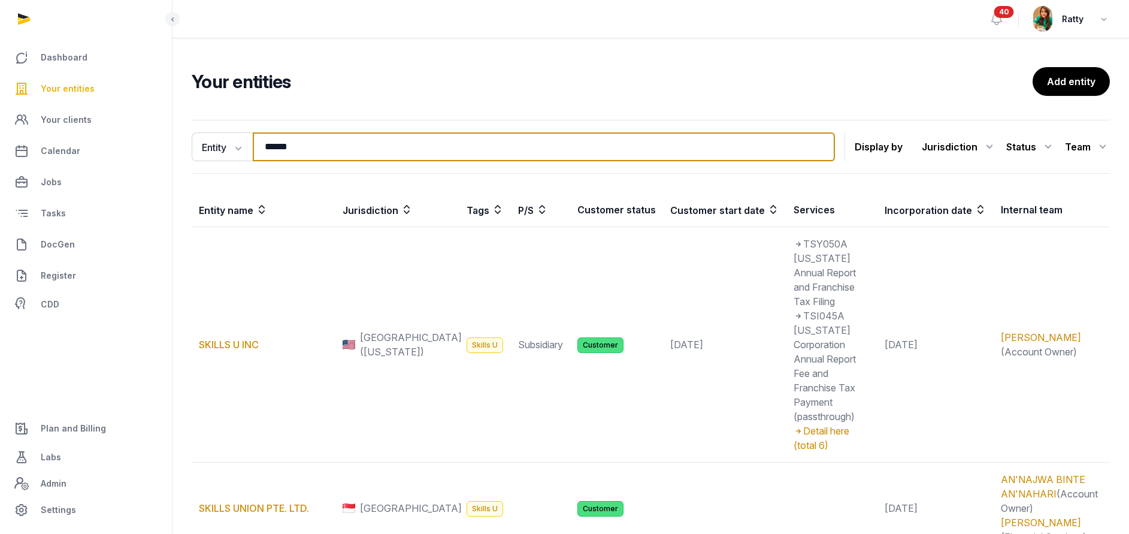
drag, startPoint x: 299, startPoint y: 150, endPoint x: -310, endPoint y: 67, distance: 615.0
click at [0, 67] on html "Dashboard Your entities Your clients Calendar Jobs Tasks DocGen Register CDD Pl…" at bounding box center [564, 330] width 1129 height 660
paste input "**********"
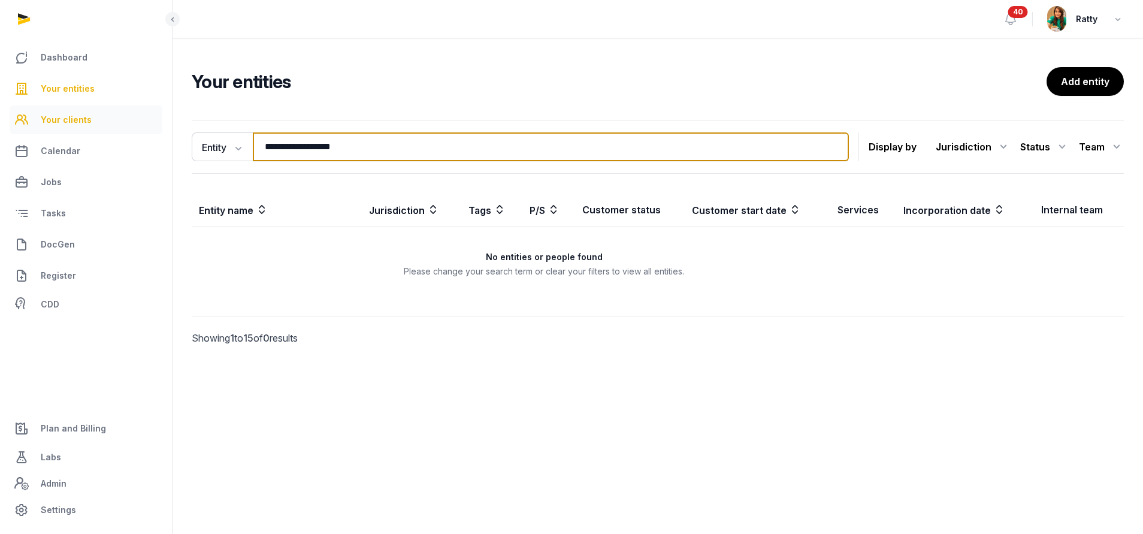
type input "**********"
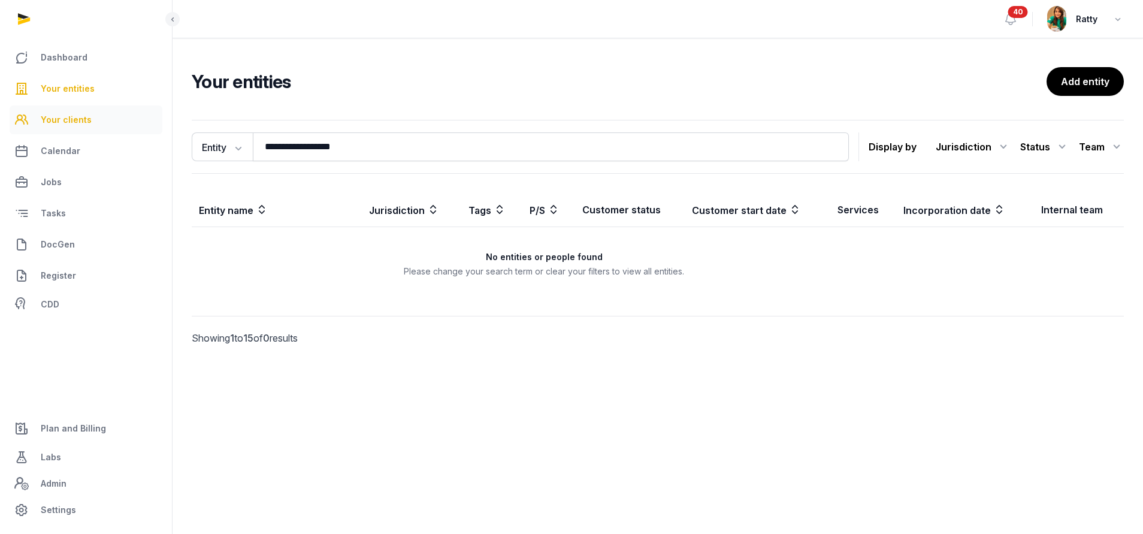
click at [75, 113] on span "Your clients" at bounding box center [66, 120] width 51 height 14
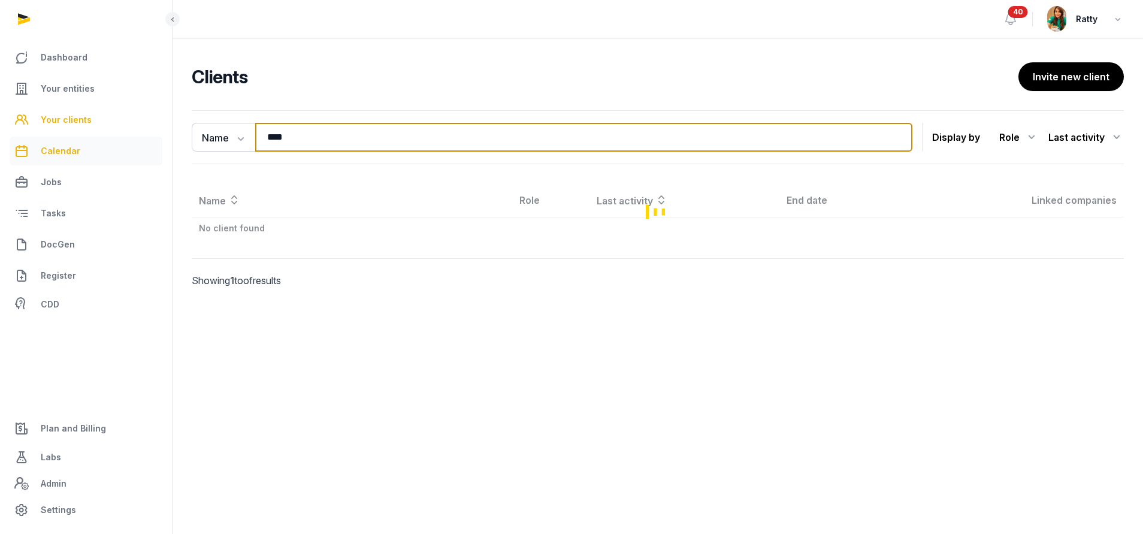
drag, startPoint x: 178, startPoint y: 163, endPoint x: 15, endPoint y: 164, distance: 163.0
click at [121, 164] on div "Dashboard Your entities Your clients Calendar Jobs Tasks DocGen Register CDD Pl…" at bounding box center [571, 267] width 1143 height 534
paste input "**********"
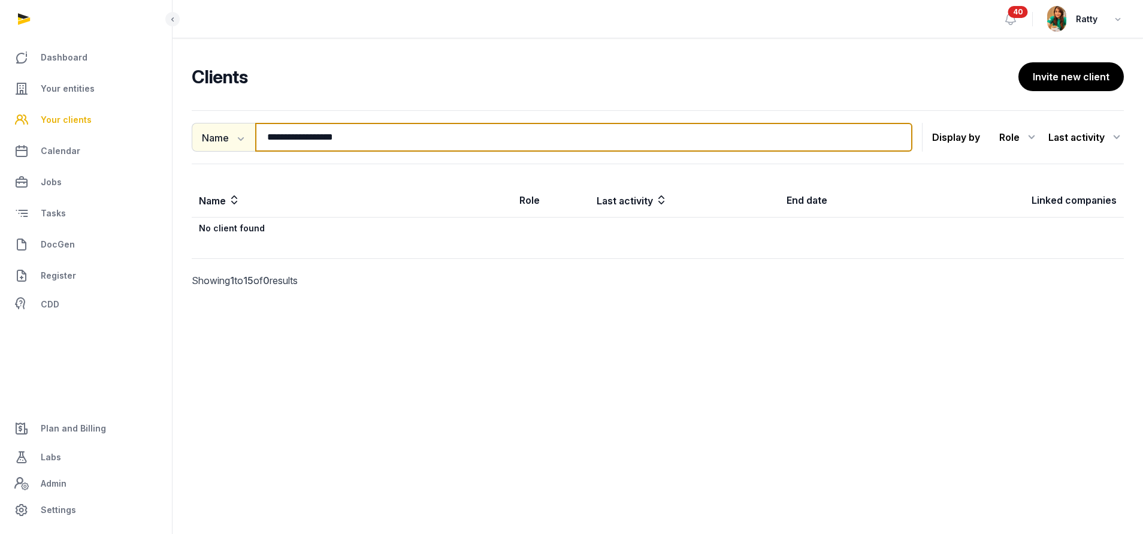
type input "**********"
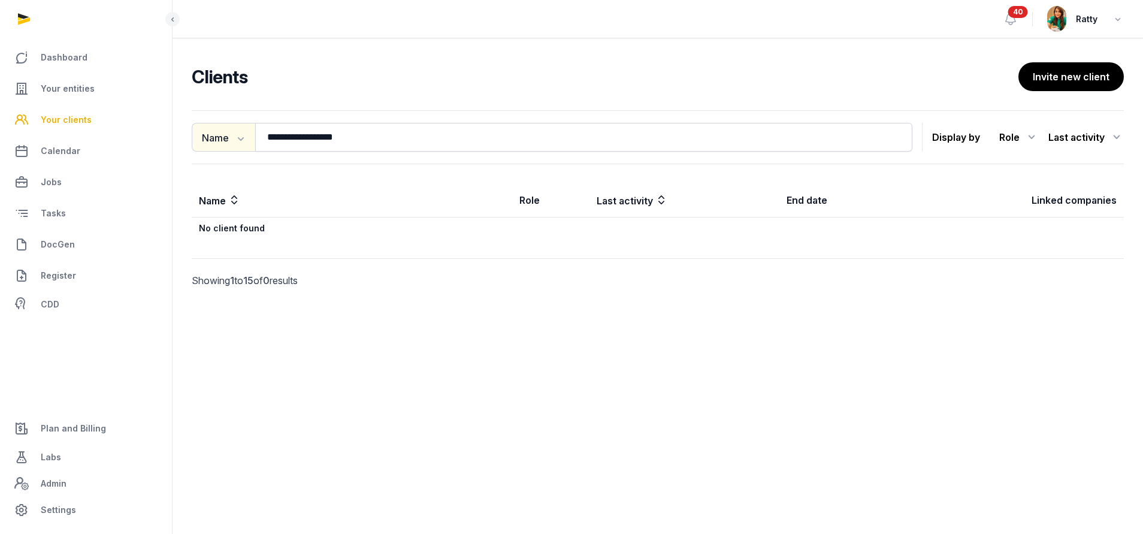
click at [207, 139] on button "Name" at bounding box center [224, 137] width 64 height 29
click at [213, 180] on div "Email" at bounding box center [240, 188] width 96 height 24
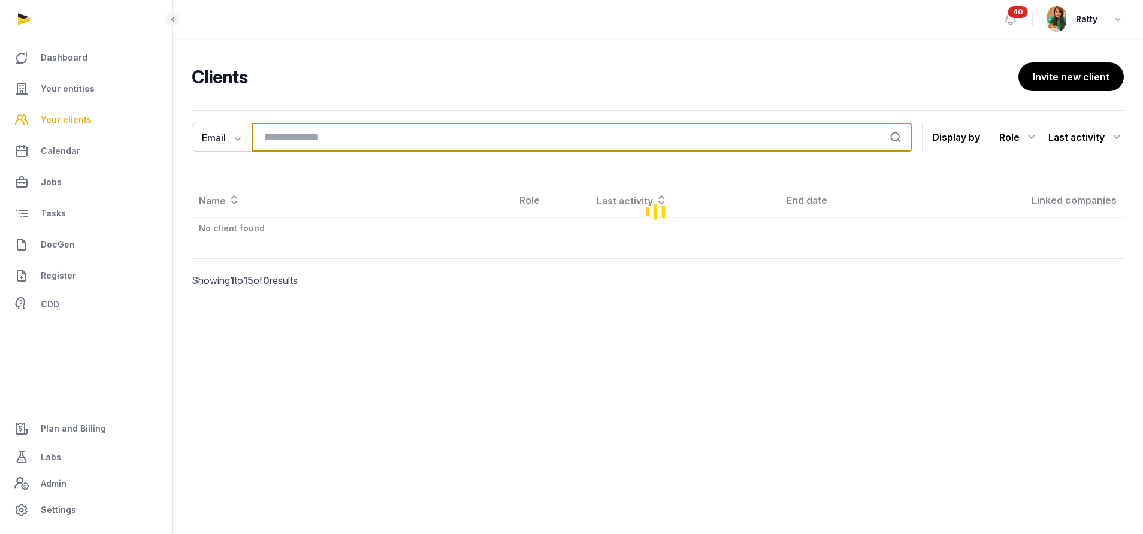
click at [303, 136] on input "search" at bounding box center [582, 137] width 660 height 29
paste input "**********"
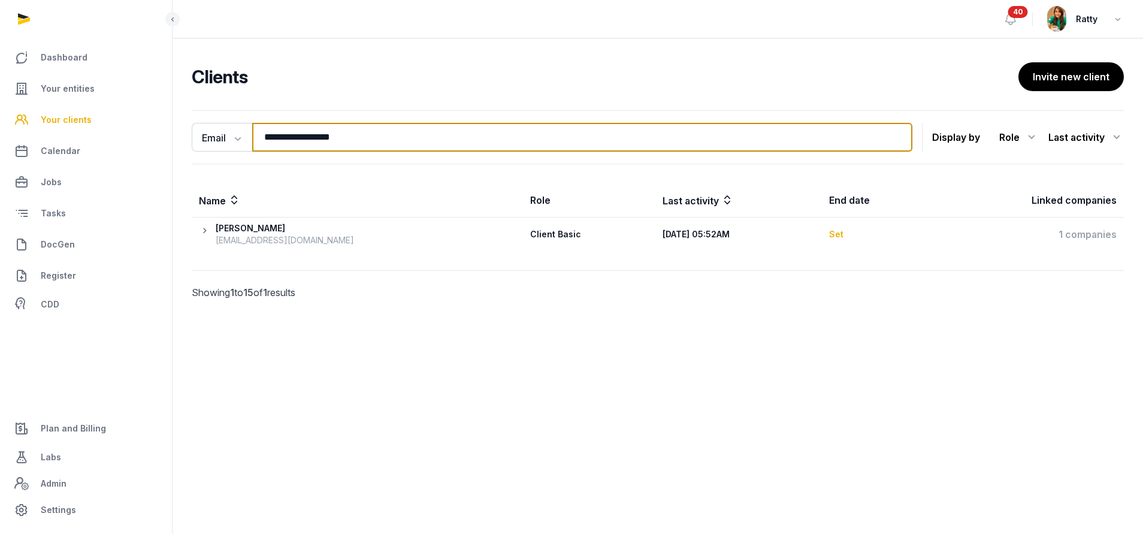
type input "**********"
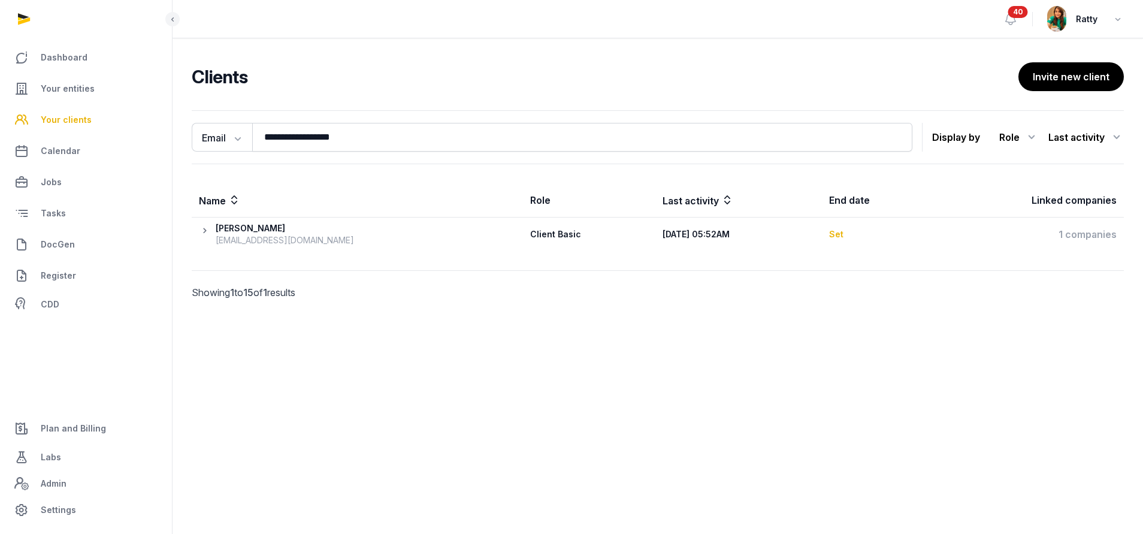
click at [202, 237] on icon at bounding box center [207, 234] width 17 height 24
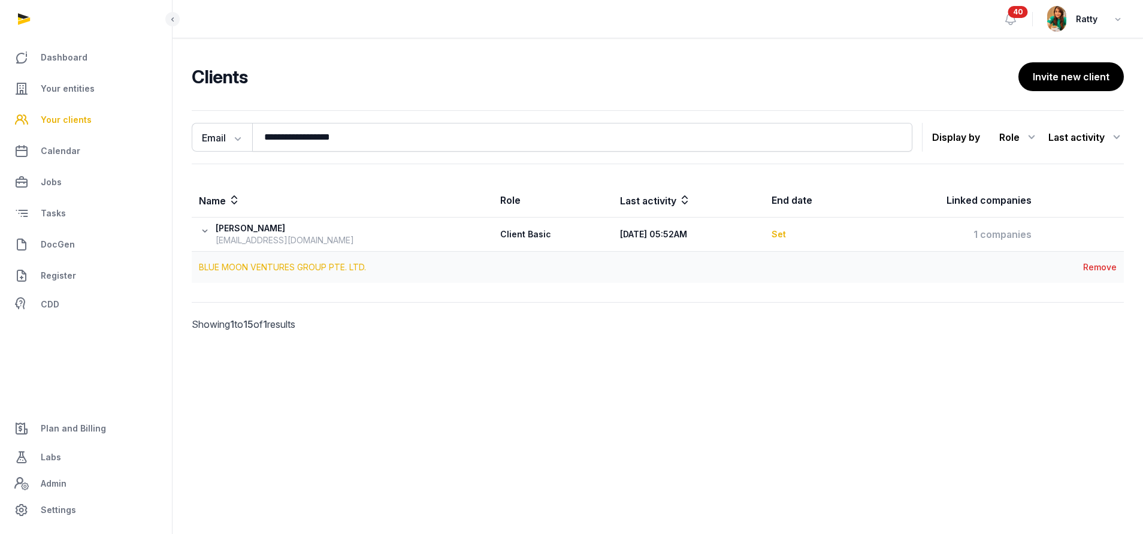
click at [272, 265] on link "BLUE MOON VENTURES GROUP PTE. LTD." at bounding box center [282, 267] width 167 height 10
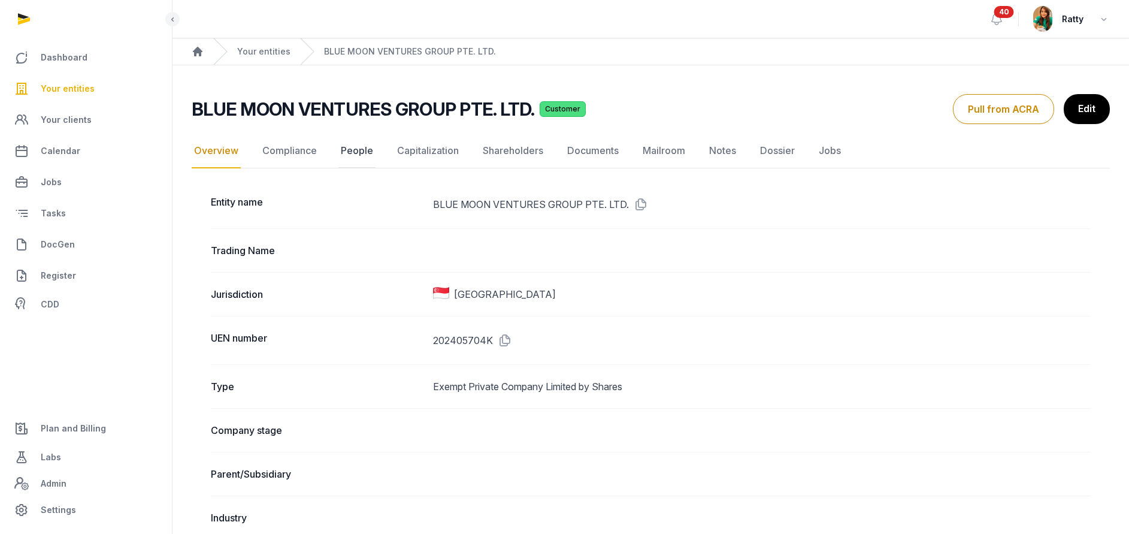
click at [350, 148] on link "People" at bounding box center [357, 151] width 37 height 35
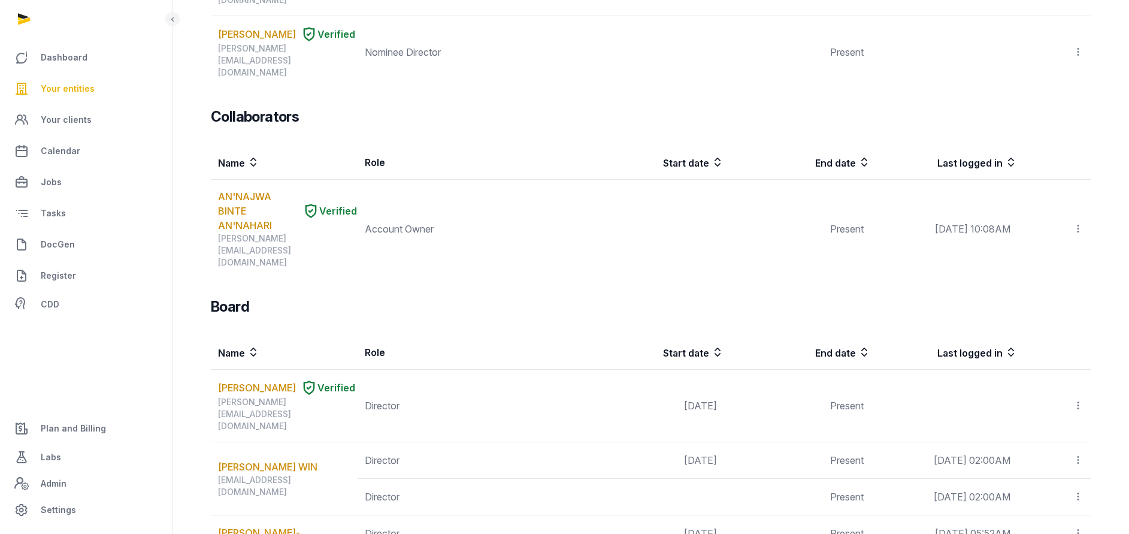
scroll to position [539, 0]
